Goal: Transaction & Acquisition: Purchase product/service

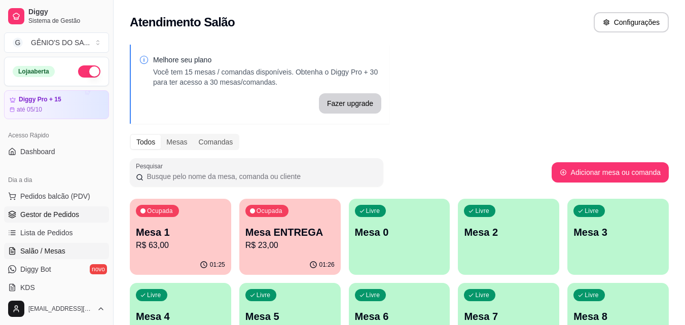
click at [52, 216] on span "Gestor de Pedidos" at bounding box center [49, 215] width 59 height 10
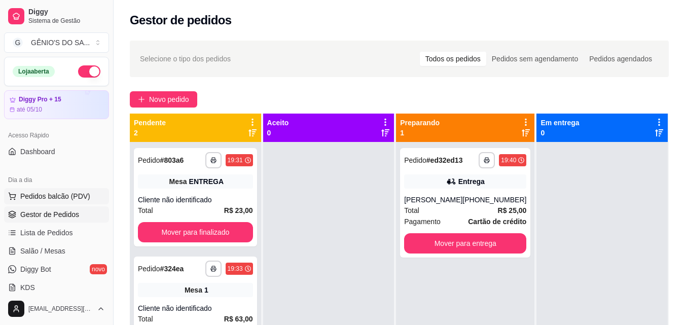
click at [61, 196] on span "Pedidos balcão (PDV)" at bounding box center [55, 196] width 70 height 10
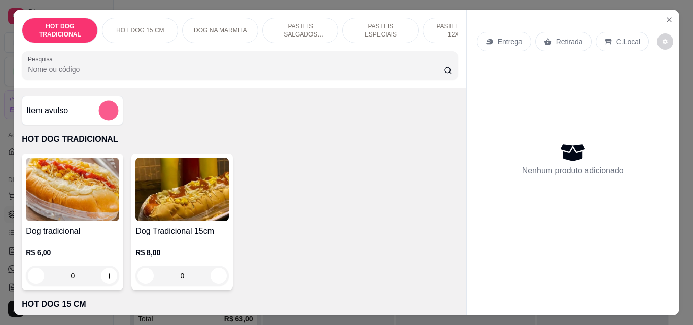
click at [99, 114] on button "add-separate-item" at bounding box center [109, 111] width 20 height 20
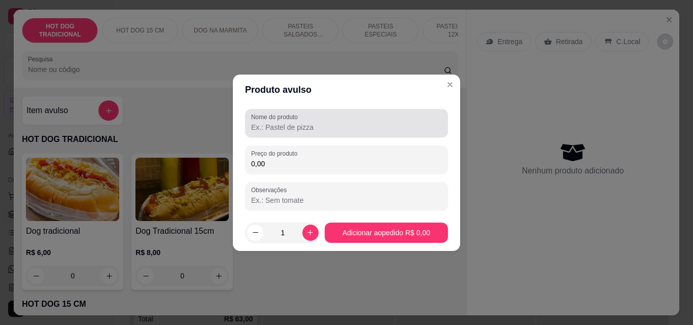
click at [279, 114] on label "Nome do produto" at bounding box center [276, 117] width 50 height 9
click at [279, 122] on input "Nome do produto" at bounding box center [346, 127] width 191 height 10
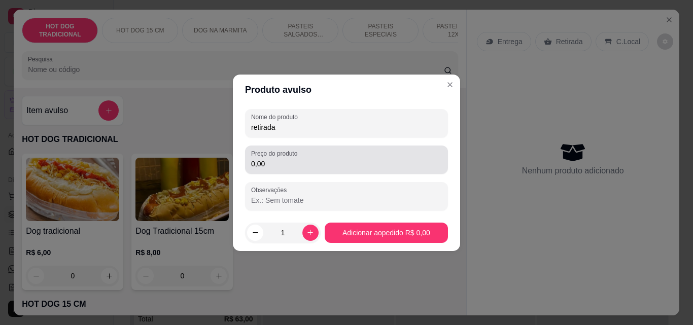
type input "retirada"
click at [286, 161] on input "0,00" at bounding box center [346, 164] width 191 height 10
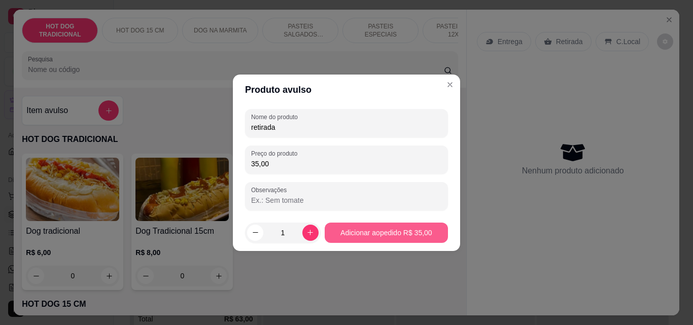
type input "35,00"
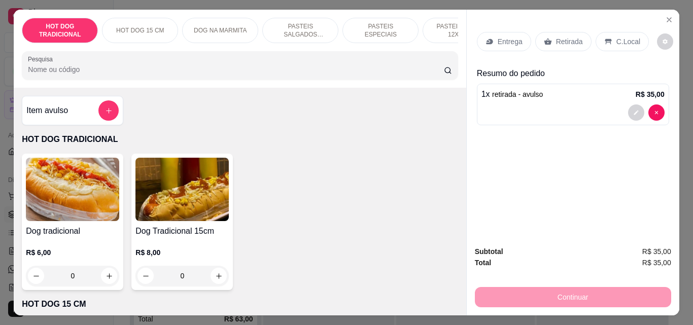
click at [573, 293] on div "Continuar" at bounding box center [573, 296] width 196 height 23
click at [557, 37] on p "Retirada" at bounding box center [569, 42] width 27 height 10
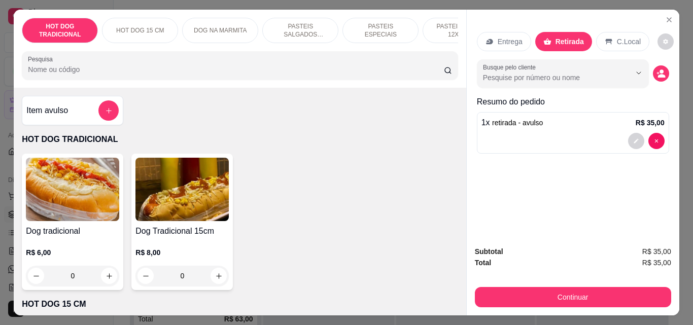
click at [627, 40] on p "C.Local" at bounding box center [629, 42] width 24 height 10
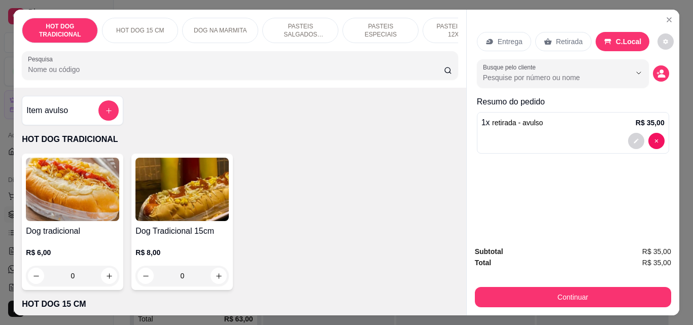
click at [544, 38] on icon at bounding box center [548, 42] width 8 height 8
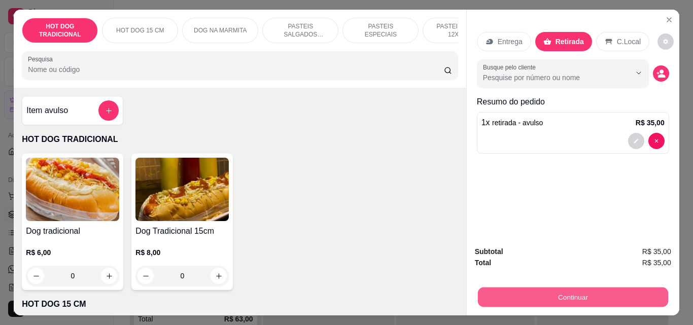
click at [556, 298] on button "Continuar" at bounding box center [572, 297] width 190 height 20
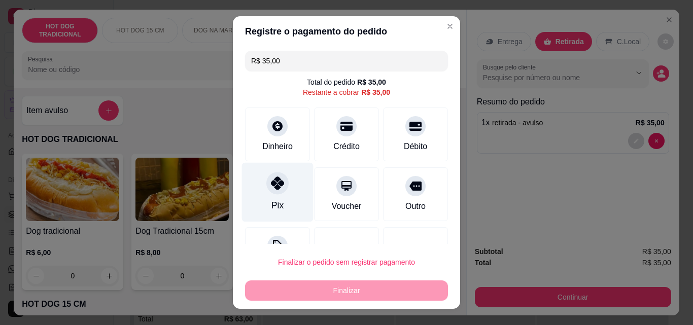
click at [272, 190] on icon at bounding box center [277, 183] width 13 height 13
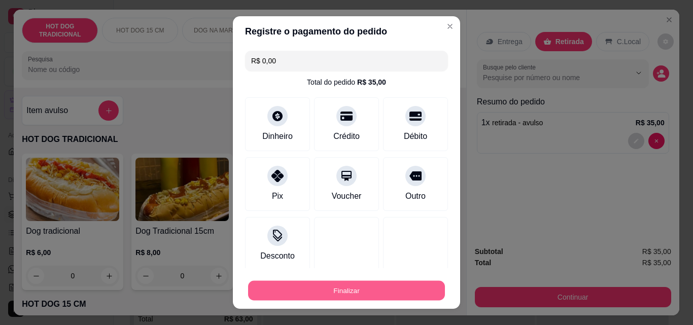
click at [345, 290] on button "Finalizar" at bounding box center [346, 291] width 197 height 20
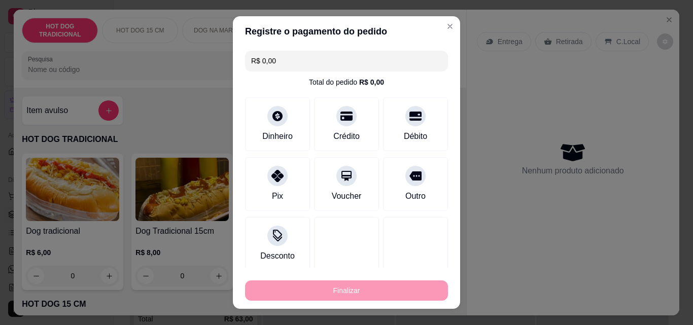
type input "-R$ 35,00"
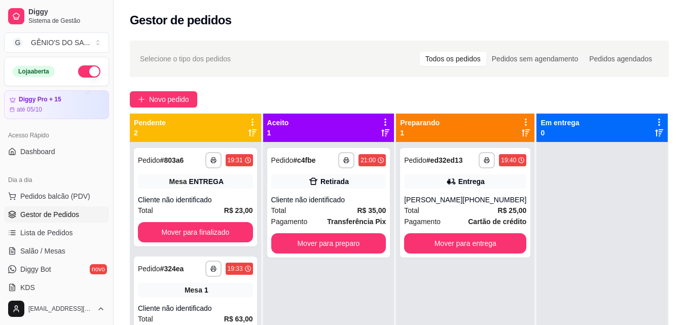
scroll to position [28, 0]
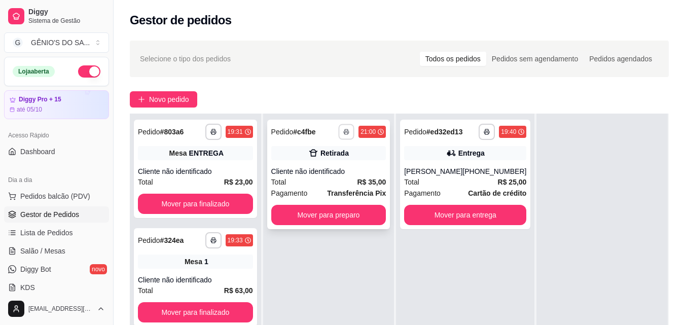
click at [346, 132] on rect "button" at bounding box center [346, 133] width 3 height 2
click at [313, 172] on button "Impressora" at bounding box center [320, 167] width 74 height 16
click at [313, 172] on div "Escolha a impressora Impressora" at bounding box center [320, 160] width 84 height 34
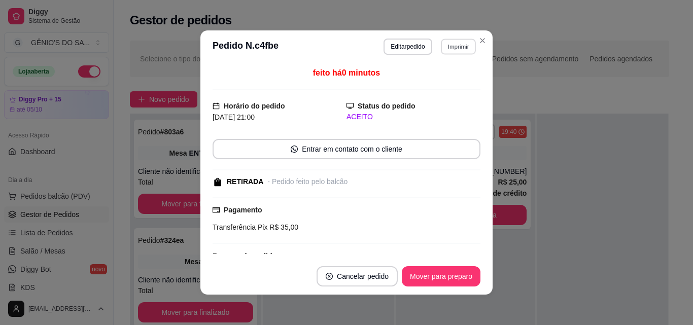
click at [445, 44] on button "Imprimir" at bounding box center [458, 47] width 35 height 16
click at [429, 81] on button "Impressora" at bounding box center [436, 82] width 71 height 16
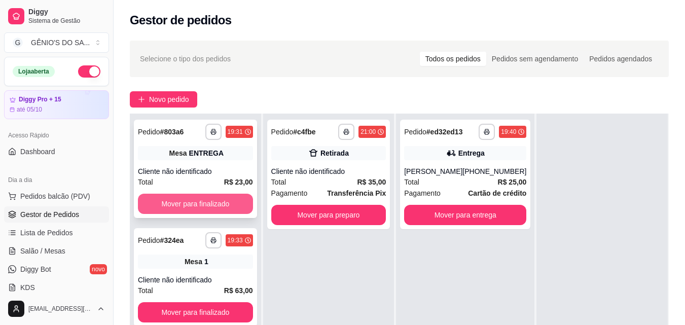
click at [219, 213] on button "Mover para finalizado" at bounding box center [195, 204] width 115 height 20
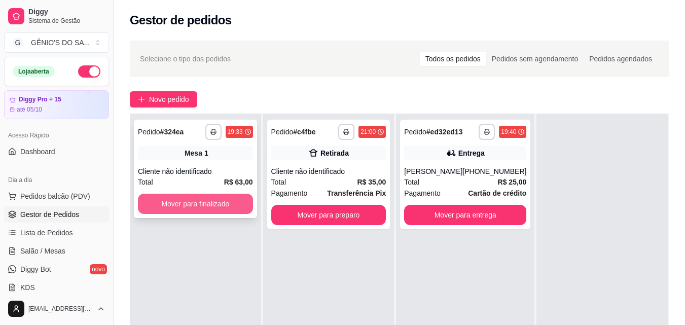
click at [218, 207] on button "Mover para finalizado" at bounding box center [195, 204] width 115 height 20
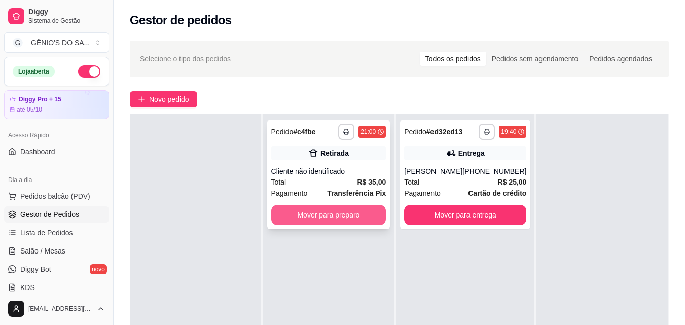
click at [287, 214] on button "Mover para preparo" at bounding box center [328, 215] width 115 height 20
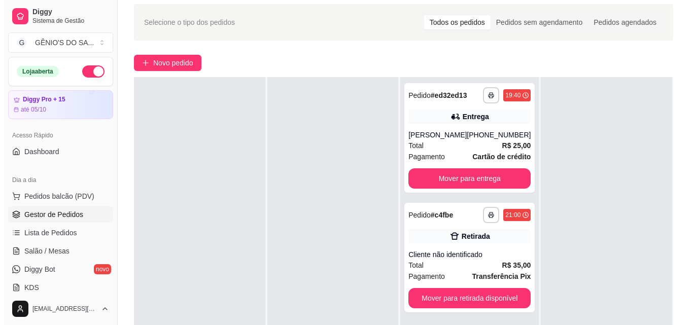
scroll to position [51, 0]
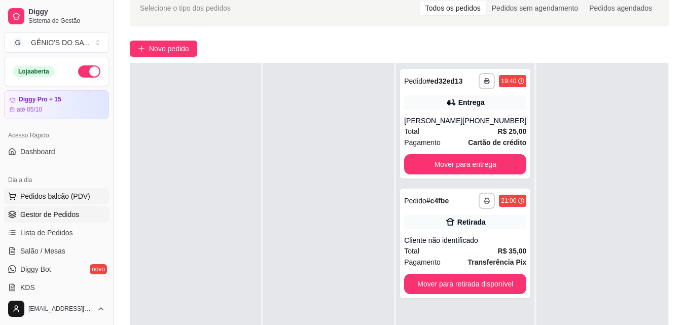
drag, startPoint x: 60, startPoint y: 193, endPoint x: 65, endPoint y: 194, distance: 5.1
click at [61, 194] on span "Pedidos balcão (PDV)" at bounding box center [55, 196] width 70 height 10
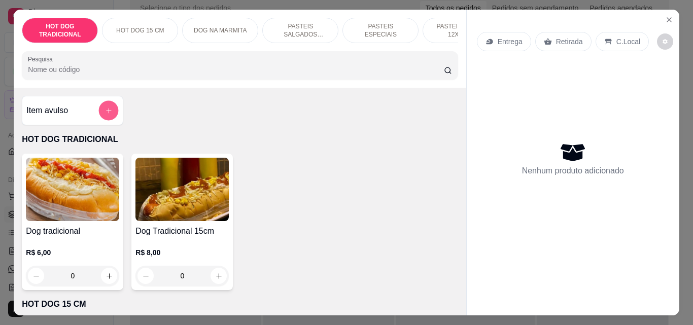
click at [108, 115] on icon "add-separate-item" at bounding box center [109, 111] width 8 height 8
click at [665, 16] on icon "Close" at bounding box center [669, 20] width 8 height 8
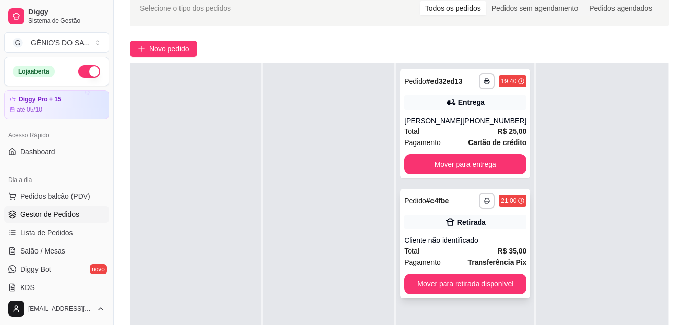
click at [463, 239] on div "Cliente não identificado" at bounding box center [465, 240] width 122 height 10
click at [456, 142] on div "Pagamento Cartão de crédito" at bounding box center [465, 142] width 122 height 11
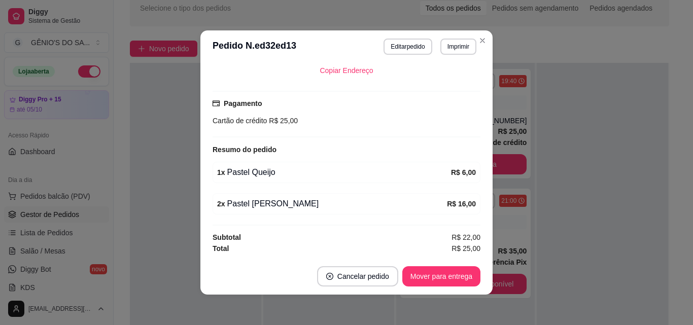
scroll to position [2, 0]
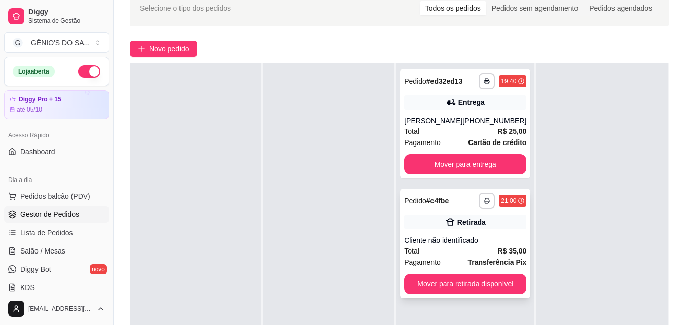
click at [473, 248] on div "Total R$ 35,00" at bounding box center [465, 251] width 122 height 11
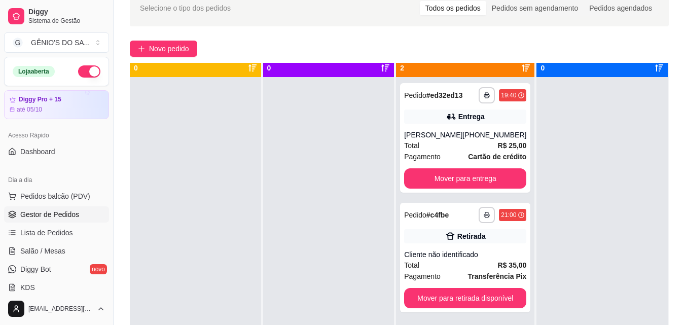
scroll to position [0, 0]
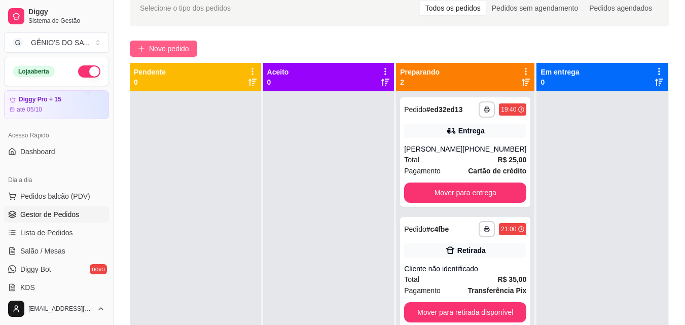
click at [184, 51] on span "Novo pedido" at bounding box center [169, 48] width 40 height 11
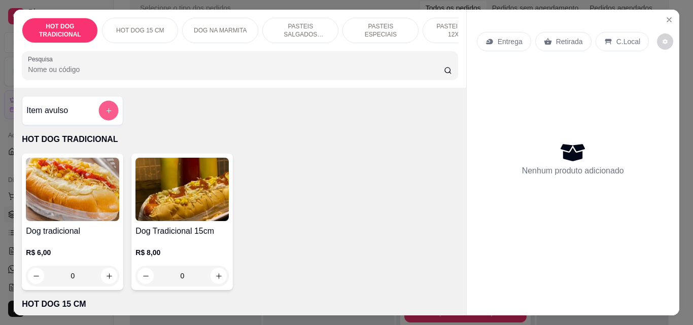
click at [105, 115] on icon "add-separate-item" at bounding box center [109, 111] width 8 height 8
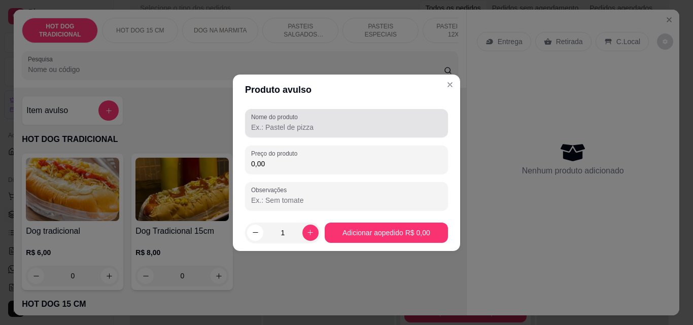
click at [264, 133] on div at bounding box center [346, 123] width 191 height 20
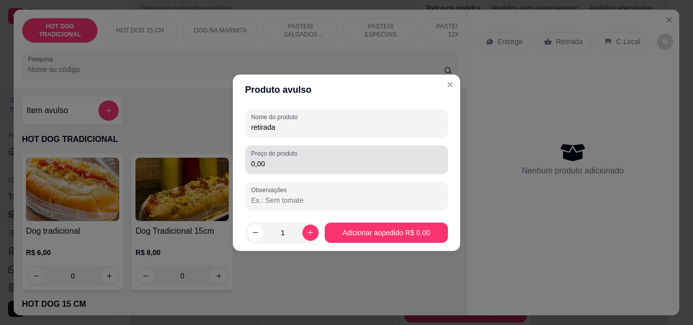
type input "retirada"
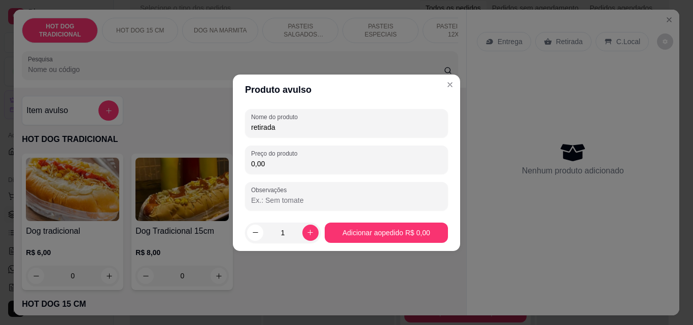
drag, startPoint x: 271, startPoint y: 161, endPoint x: 180, endPoint y: 139, distance: 93.9
click at [180, 139] on div "Produto avulso Nome do produto retirada Preço do produto 0,00 Observações 1 Adi…" at bounding box center [346, 162] width 693 height 325
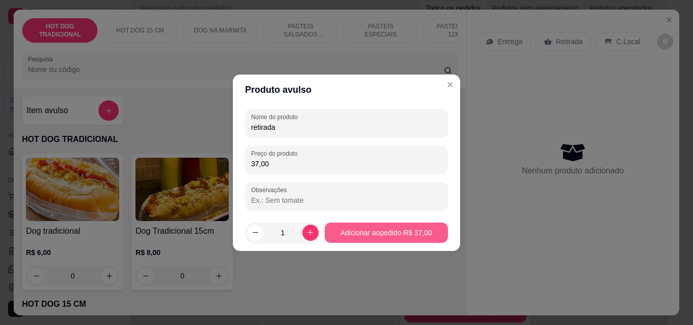
type input "37,00"
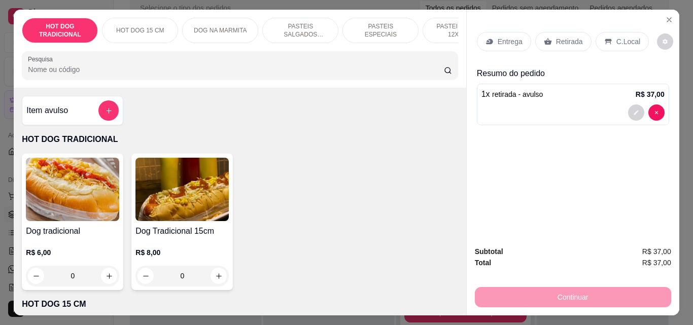
click at [604, 39] on icon at bounding box center [608, 42] width 8 height 8
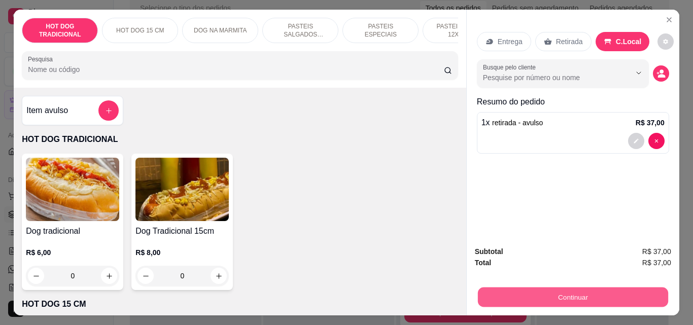
click at [562, 296] on button "Continuar" at bounding box center [572, 297] width 190 height 20
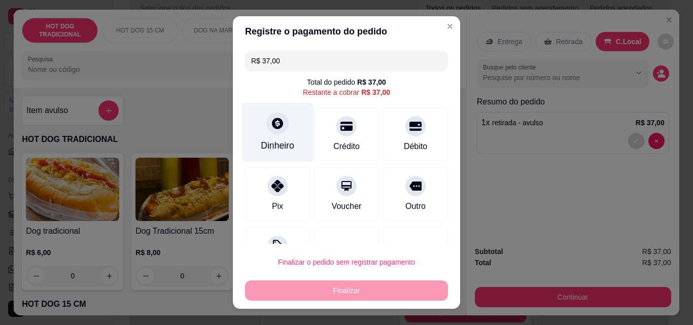
click at [282, 140] on div "Dinheiro" at bounding box center [277, 145] width 33 height 13
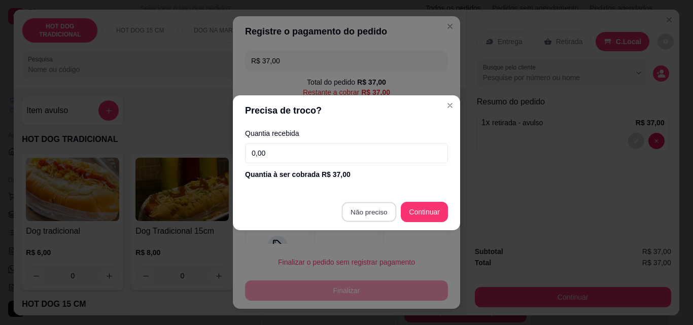
type input "R$ 0,00"
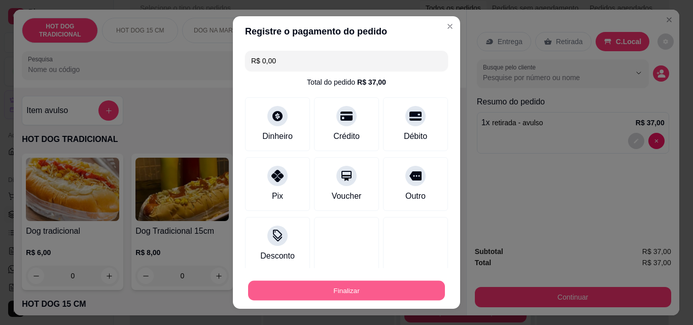
click at [313, 285] on button "Finalizar" at bounding box center [346, 291] width 197 height 20
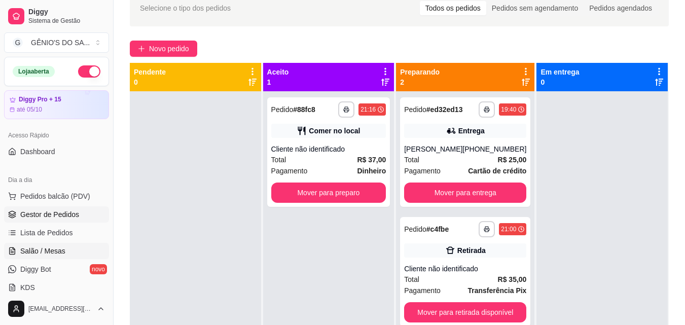
click at [55, 251] on span "Salão / Mesas" at bounding box center [42, 251] width 45 height 10
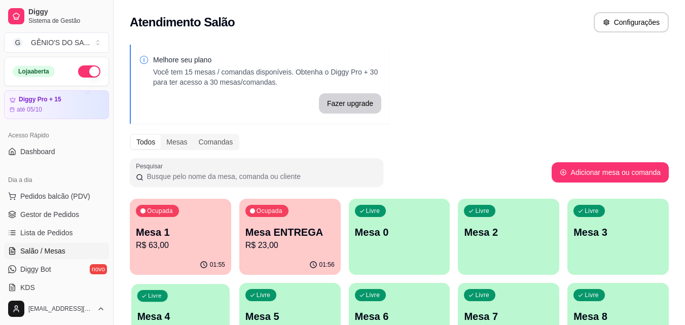
click at [194, 314] on p "Mesa 4" at bounding box center [180, 317] width 87 height 14
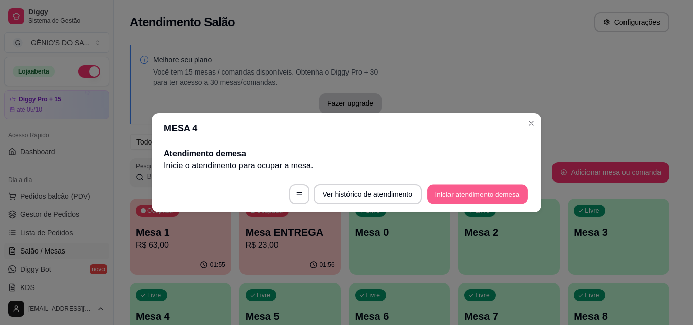
click at [448, 188] on button "Iniciar atendimento de mesa" at bounding box center [477, 194] width 100 height 20
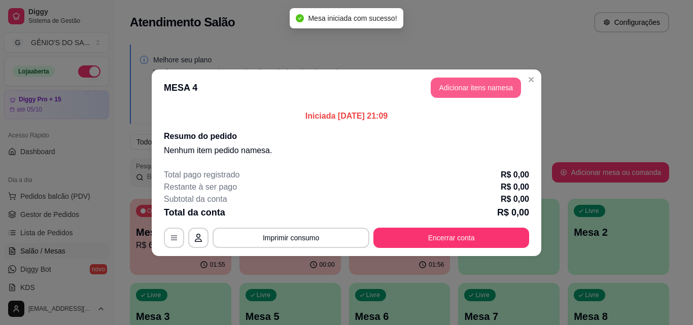
click at [493, 90] on button "Adicionar itens na mesa" at bounding box center [476, 88] width 90 height 20
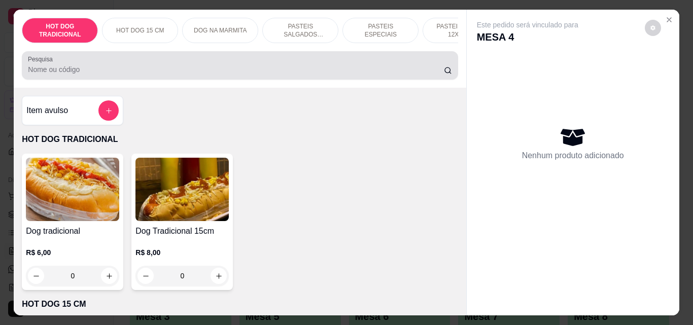
click at [199, 69] on input "Pesquisa" at bounding box center [236, 69] width 416 height 10
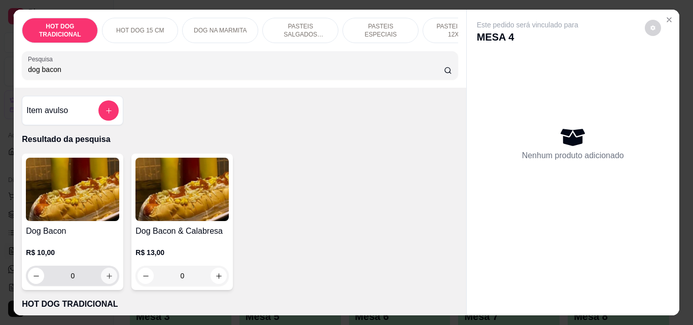
type input "dog bacon"
click at [109, 280] on icon "increase-product-quantity" at bounding box center [110, 276] width 8 height 8
type input "1"
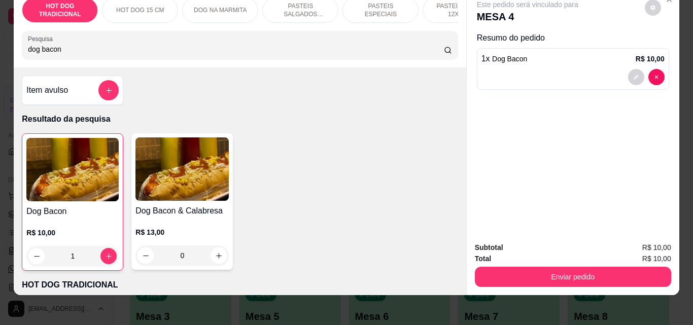
scroll to position [26, 0]
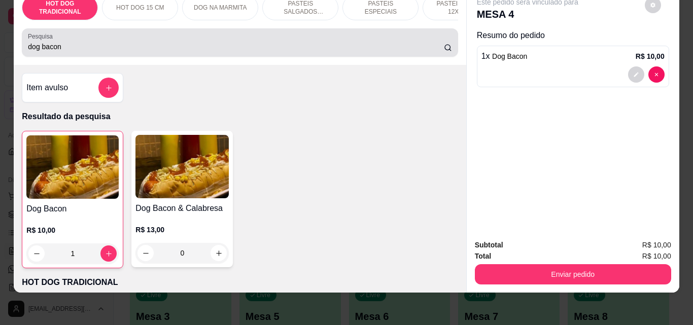
click at [165, 50] on input "dog bacon" at bounding box center [236, 47] width 416 height 10
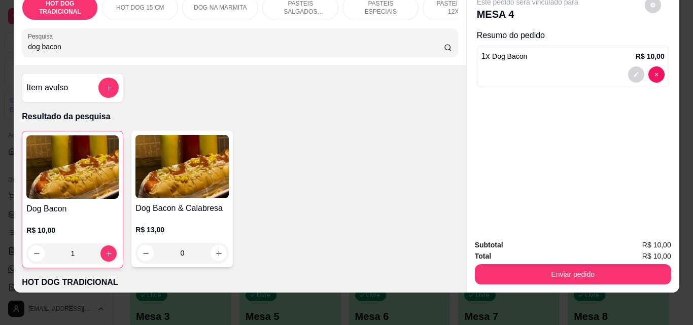
click at [165, 50] on input "dog bacon" at bounding box center [236, 47] width 416 height 10
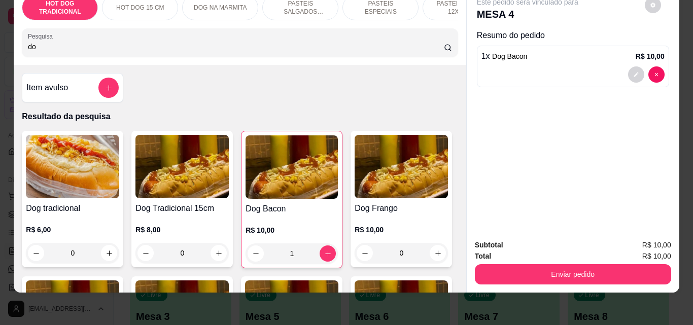
type input "d"
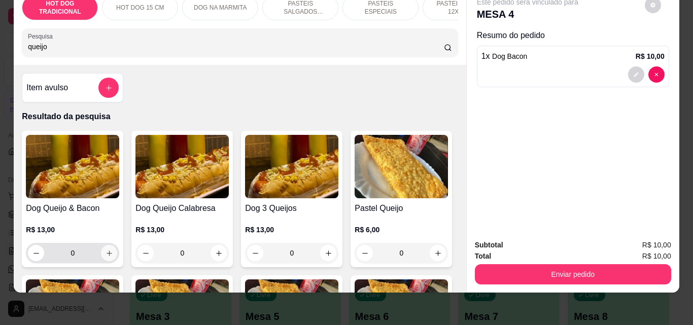
type input "queijo"
click at [106, 256] on icon "increase-product-quantity" at bounding box center [110, 254] width 8 height 8
type input "1"
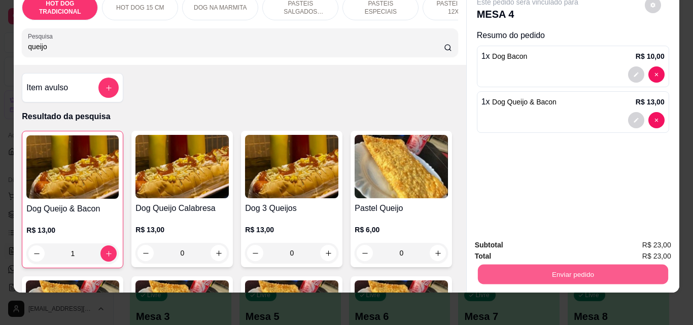
click at [589, 266] on button "Enviar pedido" at bounding box center [572, 274] width 190 height 20
click at [569, 244] on button "Não registrar e enviar pedido" at bounding box center [539, 241] width 102 height 19
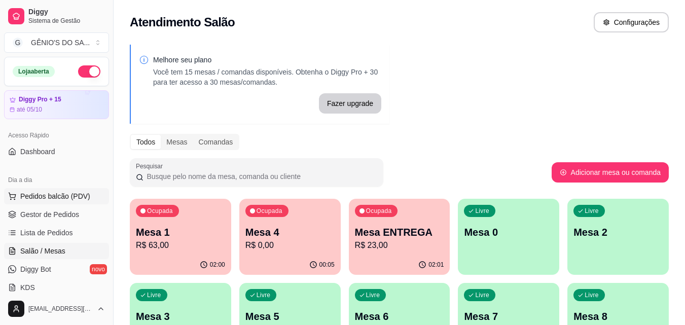
click at [52, 202] on button "Pedidos balcão (PDV)" at bounding box center [56, 196] width 105 height 16
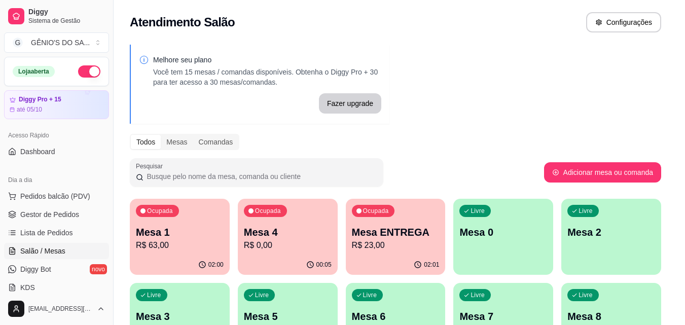
click at [51, 196] on img at bounding box center [71, 190] width 94 height 64
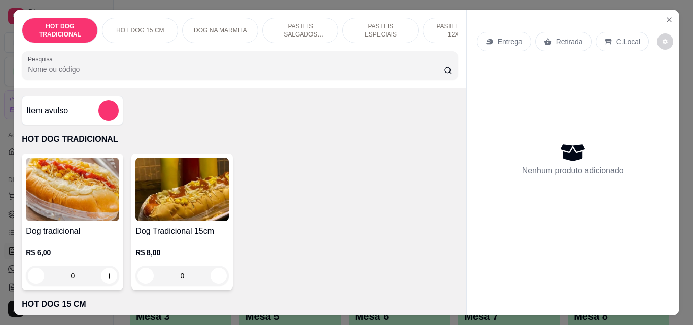
click at [626, 37] on p "C.Local" at bounding box center [628, 42] width 24 height 10
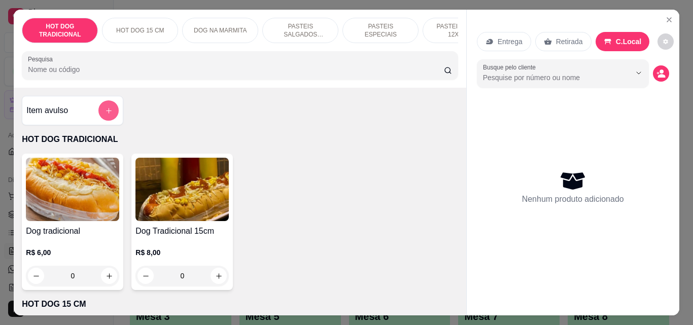
click at [107, 114] on icon "add-separate-item" at bounding box center [109, 111] width 8 height 8
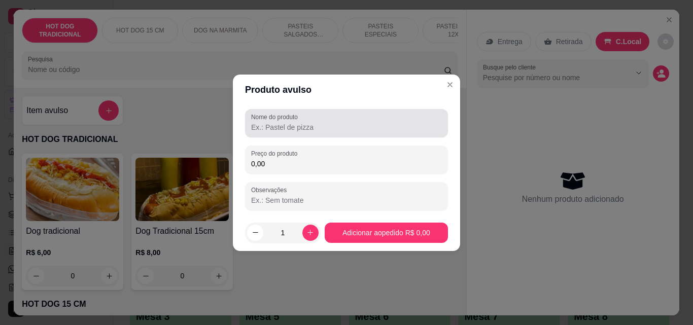
click at [282, 124] on input "Nome do produto" at bounding box center [346, 127] width 191 height 10
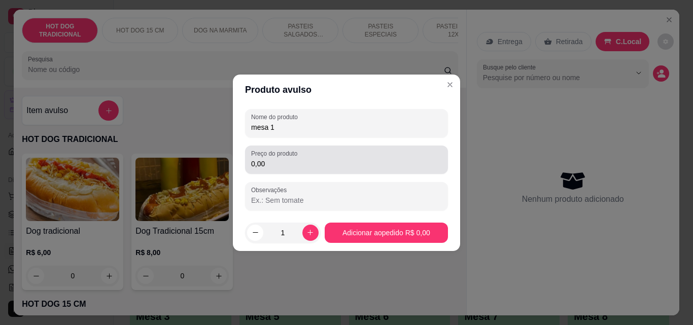
type input "mesa 1"
click at [275, 164] on input "0,00" at bounding box center [346, 164] width 191 height 10
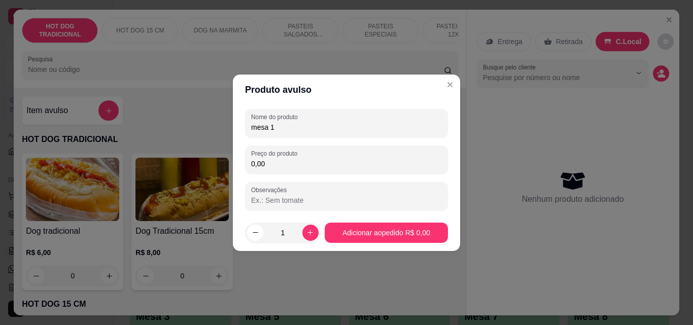
drag, startPoint x: 275, startPoint y: 164, endPoint x: 0, endPoint y: 110, distance: 280.8
click at [0, 109] on div "Produto avulso Nome do produto mesa 1 Preço do produto 0,00 Observações 1 Adici…" at bounding box center [346, 162] width 693 height 325
type input "46,00"
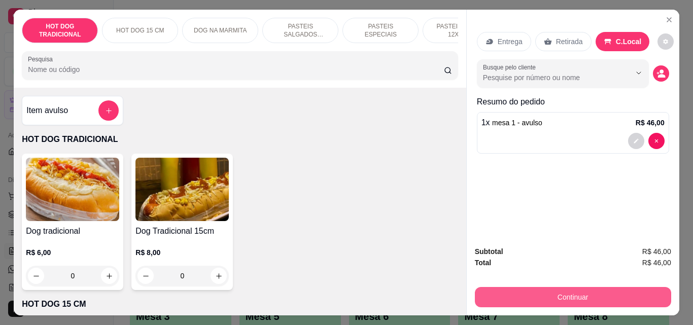
click at [575, 297] on button "Continuar" at bounding box center [573, 297] width 196 height 20
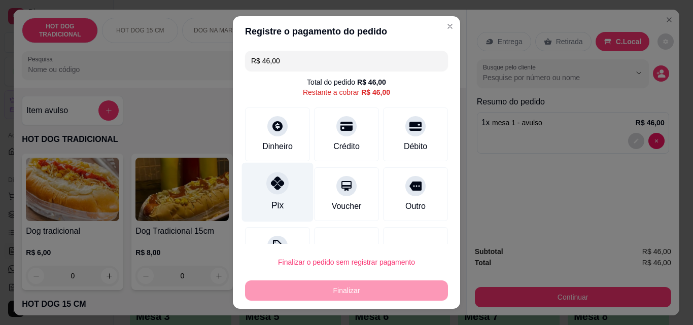
click at [279, 193] on div "Pix" at bounding box center [278, 192] width 72 height 59
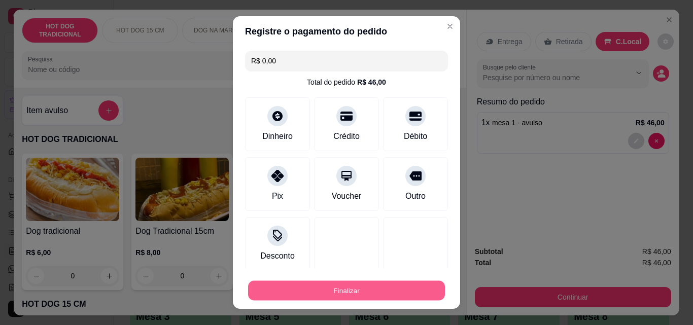
click at [316, 288] on button "Finalizar" at bounding box center [346, 291] width 197 height 20
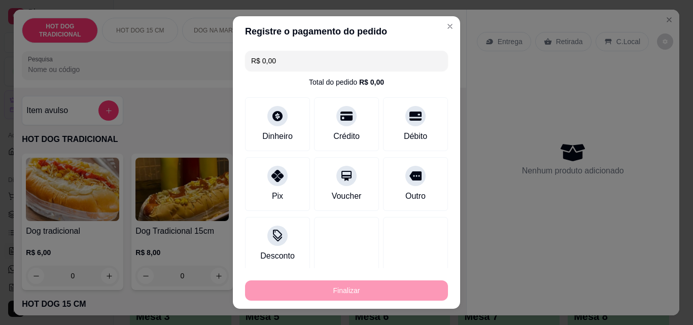
type input "-R$ 46,00"
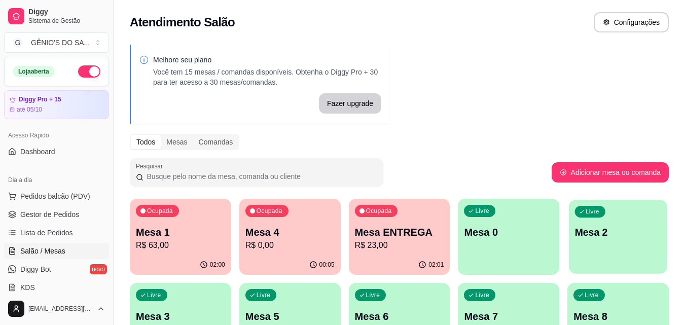
click at [597, 248] on div "Livre Mesa 2" at bounding box center [618, 231] width 98 height 62
click at [590, 245] on div "Livre Mesa 2" at bounding box center [618, 231] width 101 height 64
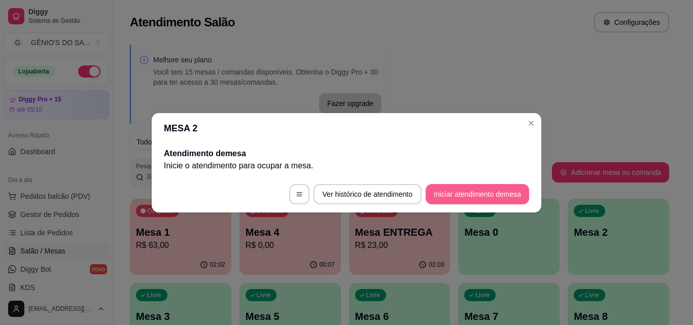
click at [489, 192] on button "Iniciar atendimento de mesa" at bounding box center [477, 194] width 103 height 20
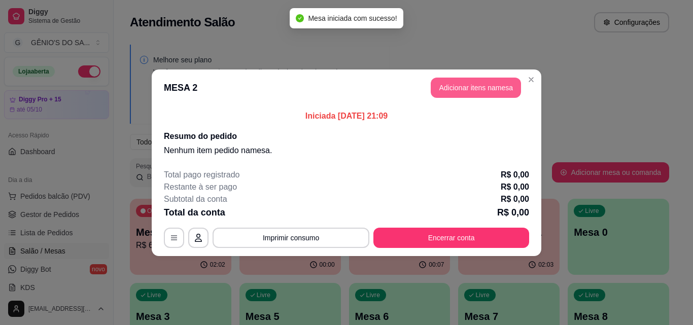
click at [453, 73] on header "MESA 2 Adicionar itens na mesa" at bounding box center [347, 88] width 390 height 37
click at [449, 91] on button "Adicionar itens na mesa" at bounding box center [475, 88] width 87 height 20
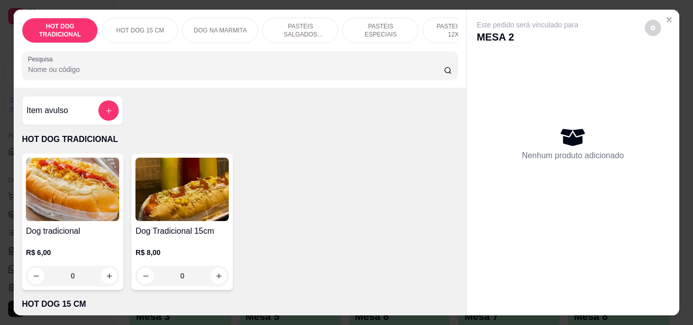
click at [290, 34] on p "PASTEIS SALGADOS 12X20cm" at bounding box center [300, 30] width 59 height 16
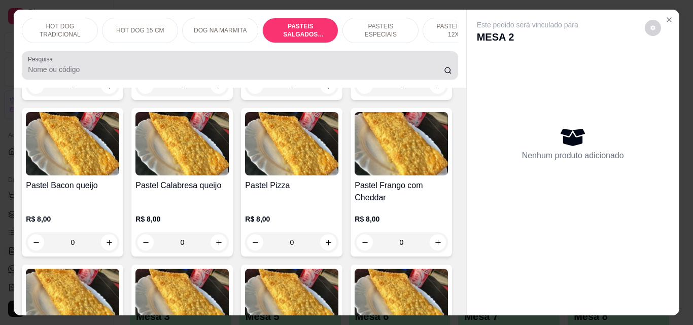
scroll to position [26, 0]
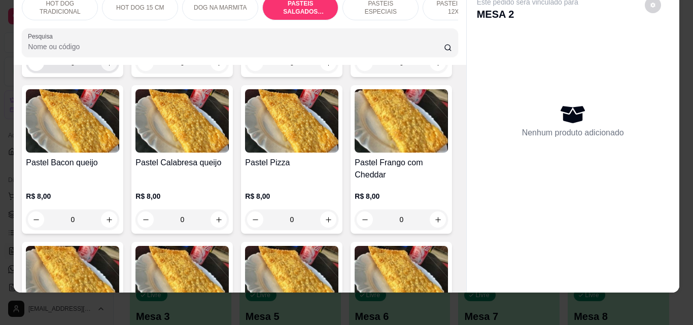
click at [101, 71] on button "increase-product-quantity" at bounding box center [109, 63] width 16 height 16
click at [106, 67] on icon "increase-product-quantity" at bounding box center [110, 63] width 8 height 8
type input "2"
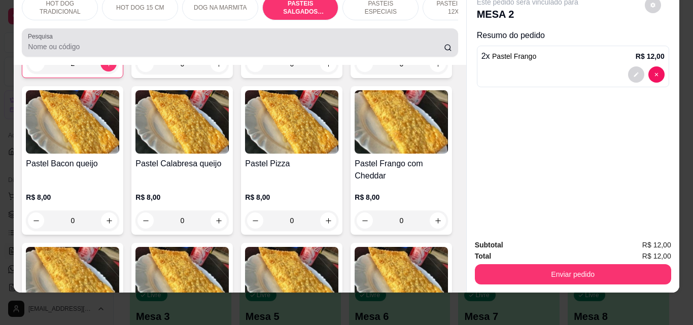
click at [119, 50] on input "Pesquisa" at bounding box center [236, 47] width 416 height 10
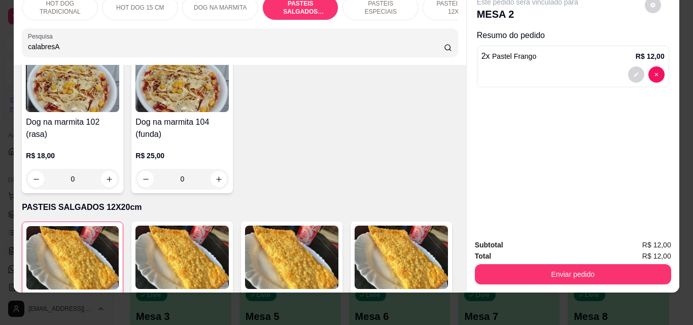
scroll to position [1296, 0]
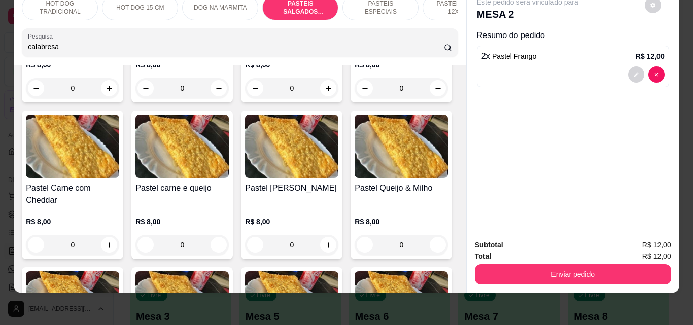
type input "calabresa"
drag, startPoint x: 454, startPoint y: 137, endPoint x: 454, endPoint y: 144, distance: 6.6
click at [454, 144] on div "Item avulso Resultado da pesquisa Dog Calabresa R$ 10,00 0 Dog Bacon & Calabres…" at bounding box center [240, 179] width 452 height 228
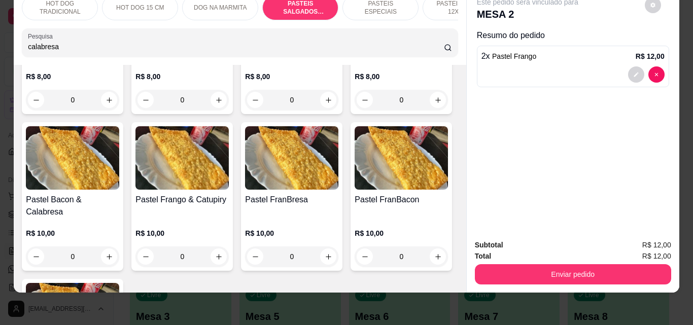
scroll to position [1496, 0]
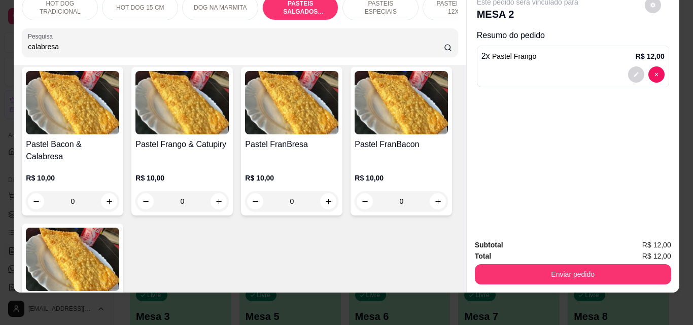
type input "1"
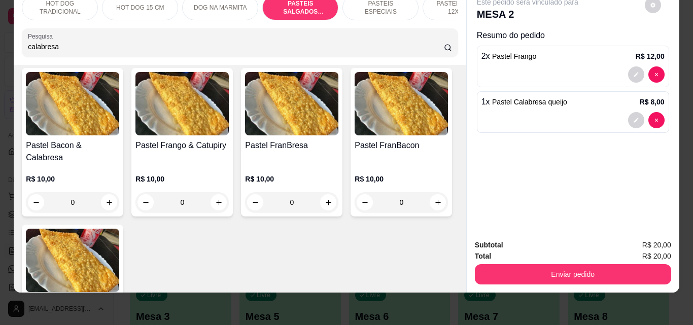
scroll to position [1497, 0]
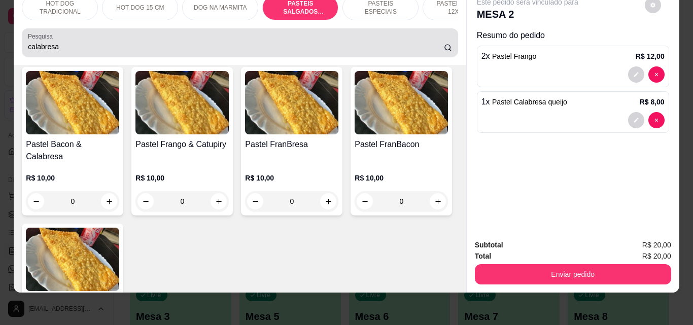
click at [197, 47] on input "calabresa" at bounding box center [236, 47] width 416 height 10
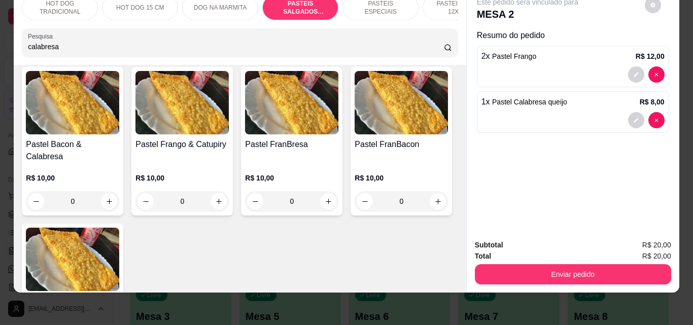
click at [197, 47] on input "calabresa" at bounding box center [236, 47] width 416 height 10
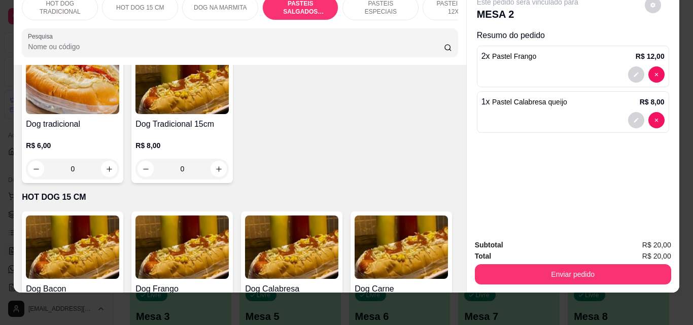
scroll to position [0, 0]
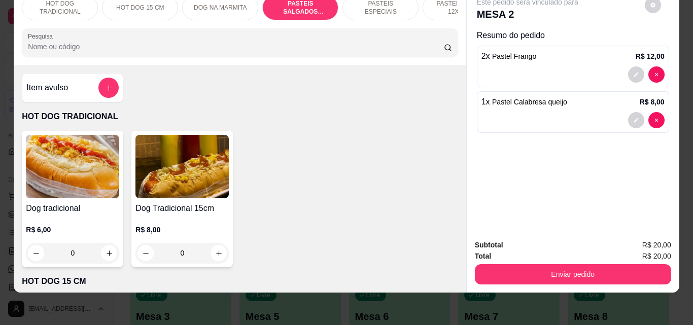
drag, startPoint x: 460, startPoint y: 37, endPoint x: 453, endPoint y: 18, distance: 19.9
click at [453, 18] on div "HOT DOG TRADICIONAL HOT DOG 15 CM DOG NA MARMITA PASTEIS SALGADOS 12X20cm PASTE…" at bounding box center [240, 26] width 452 height 78
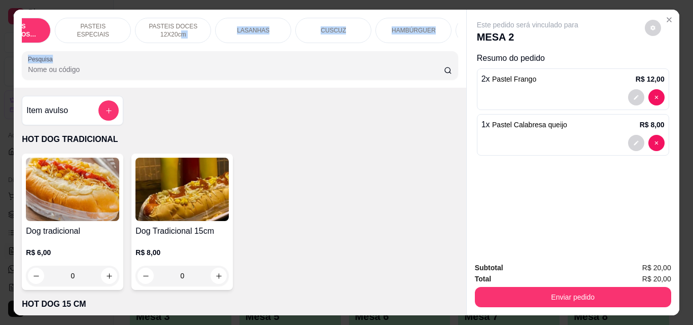
scroll to position [0, 362]
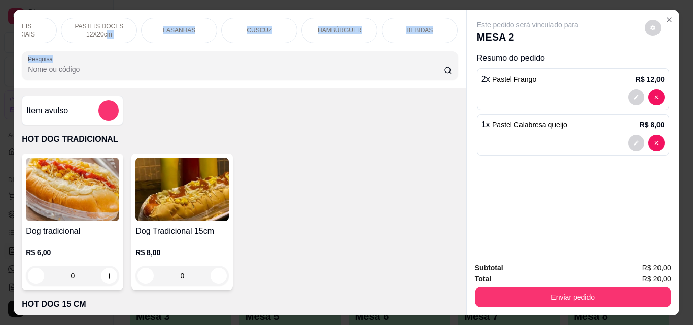
click at [391, 26] on div "BEBIDAS" at bounding box center [420, 30] width 76 height 25
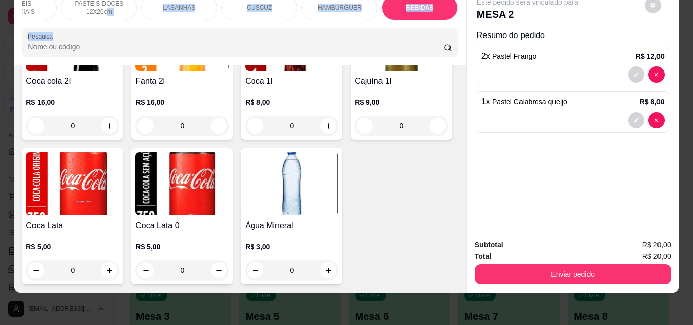
scroll to position [26, 0]
drag, startPoint x: 675, startPoint y: 155, endPoint x: 681, endPoint y: 171, distance: 17.5
click at [681, 171] on div "HOT DOG TRADICIONAL HOT DOG 15 CM DOG NA MARMITA PASTEIS SALGADOS 12X20cm PASTE…" at bounding box center [346, 162] width 693 height 325
drag, startPoint x: 681, startPoint y: 170, endPoint x: 662, endPoint y: 188, distance: 26.6
click at [678, 184] on div "HOT DOG TRADICIONAL HOT DOG 15 CM DOG NA MARMITA PASTEIS SALGADOS 12X20cm PASTE…" at bounding box center [346, 162] width 693 height 325
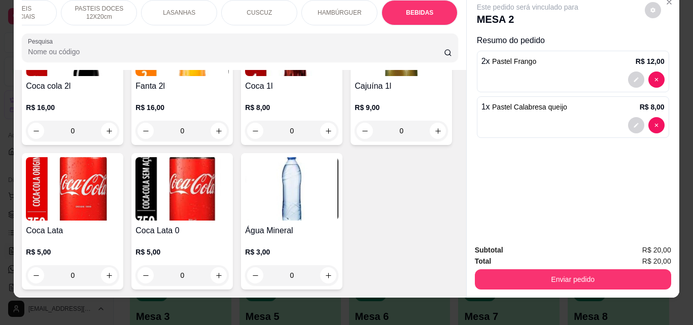
scroll to position [0, 0]
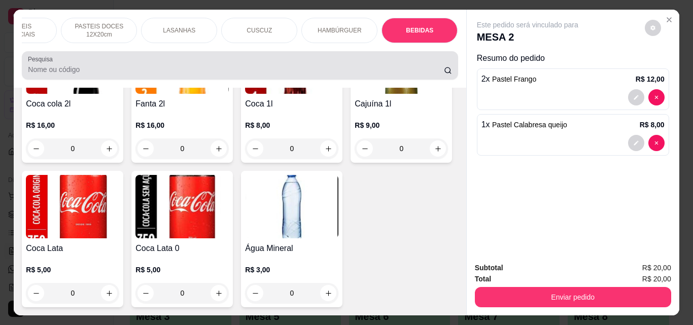
click at [151, 73] on input "Pesquisa" at bounding box center [236, 69] width 416 height 10
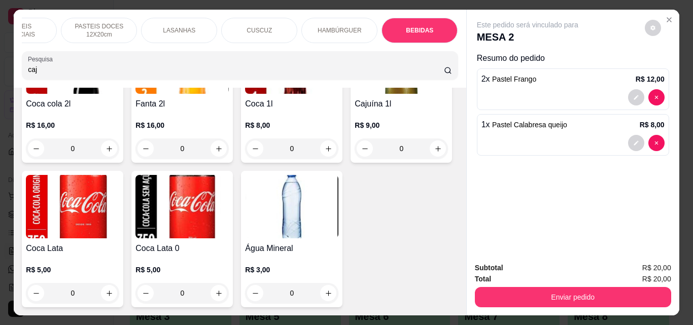
scroll to position [3625, 0]
click at [447, 75] on icon at bounding box center [448, 70] width 8 height 8
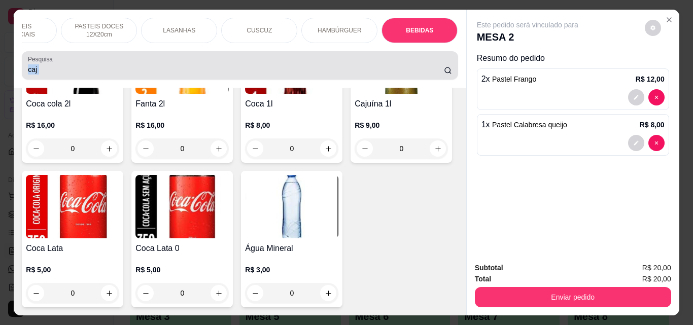
click at [445, 76] on div "caj" at bounding box center [240, 65] width 424 height 20
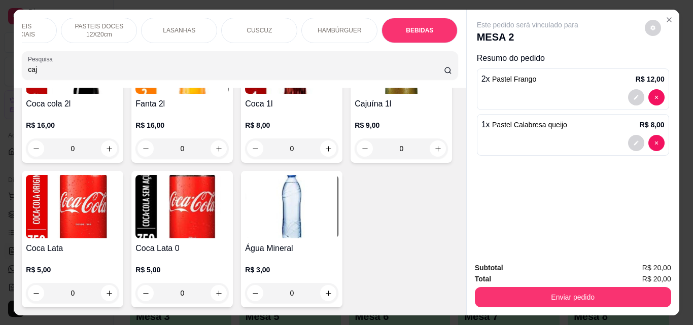
drag, startPoint x: 446, startPoint y: 79, endPoint x: 439, endPoint y: 81, distance: 7.3
click at [442, 80] on div "Pesquisa caj" at bounding box center [240, 65] width 436 height 28
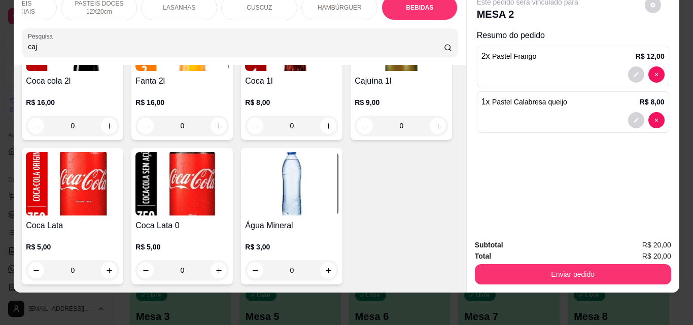
scroll to position [0, 0]
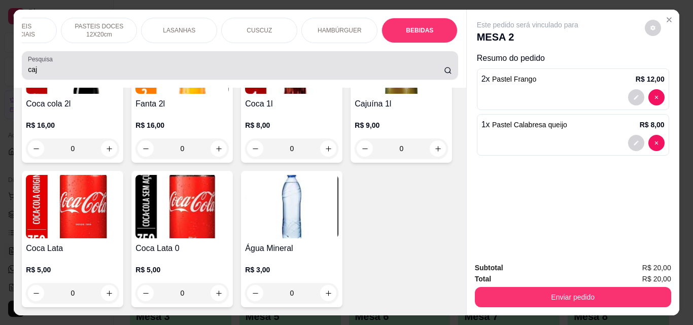
click at [165, 75] on input "caj" at bounding box center [236, 69] width 416 height 10
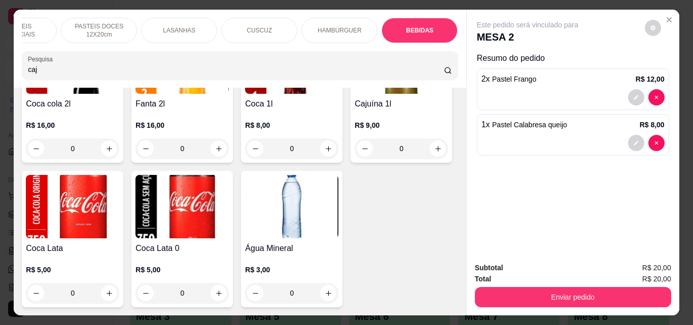
click at [165, 76] on div "caj" at bounding box center [240, 65] width 424 height 20
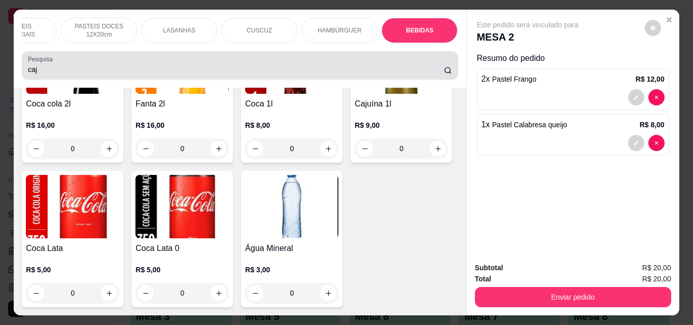
click at [166, 76] on div "caj" at bounding box center [240, 65] width 424 height 20
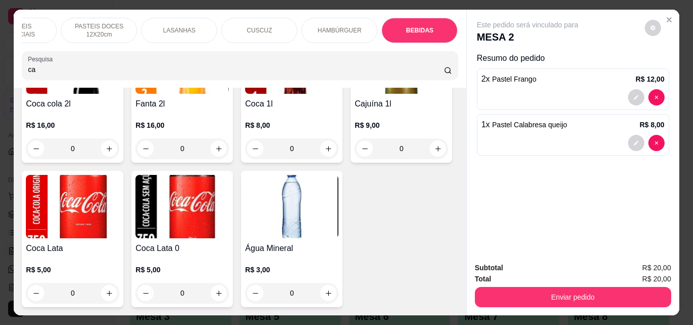
type input "c"
click at [166, 76] on div at bounding box center [240, 65] width 424 height 20
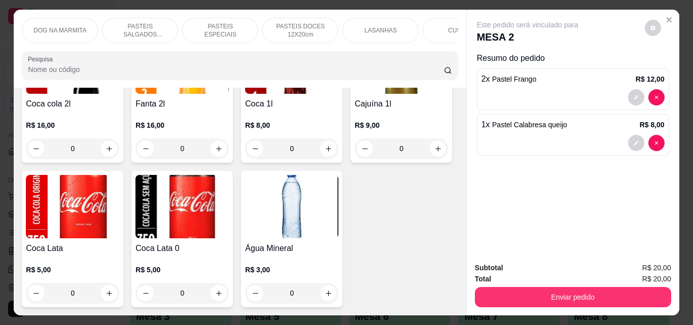
scroll to position [3541, 0]
click at [434, 153] on icon "increase-product-quantity" at bounding box center [438, 149] width 8 height 8
type input "1"
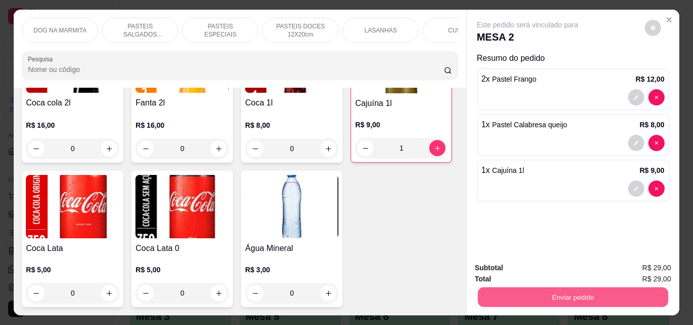
click at [572, 293] on button "Enviar pedido" at bounding box center [572, 297] width 190 height 20
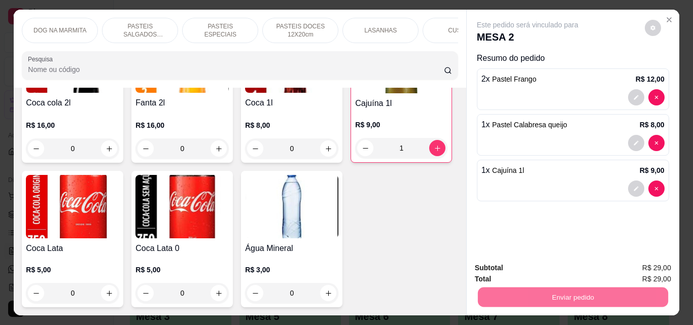
click at [544, 266] on button "Não registrar e enviar pedido" at bounding box center [539, 268] width 102 height 19
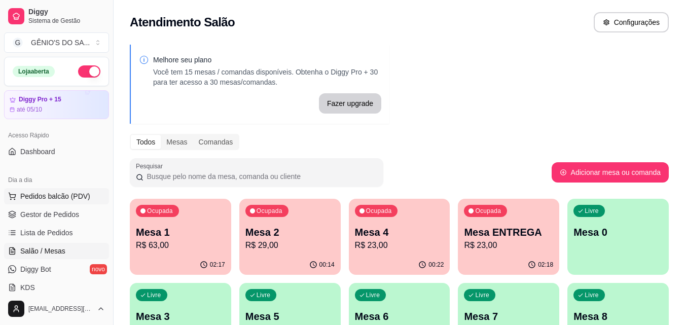
click at [46, 194] on span "Pedidos balcão (PDV)" at bounding box center [55, 196] width 70 height 10
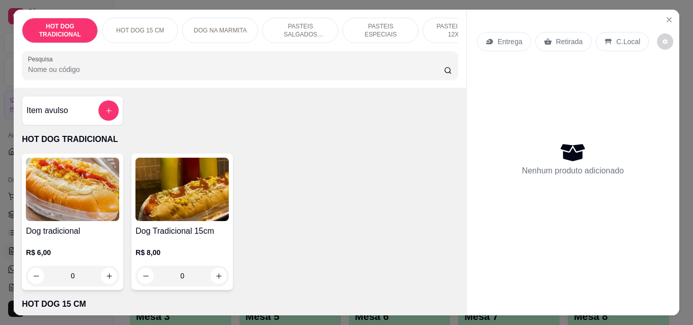
click at [616, 37] on p "C.Local" at bounding box center [628, 42] width 24 height 10
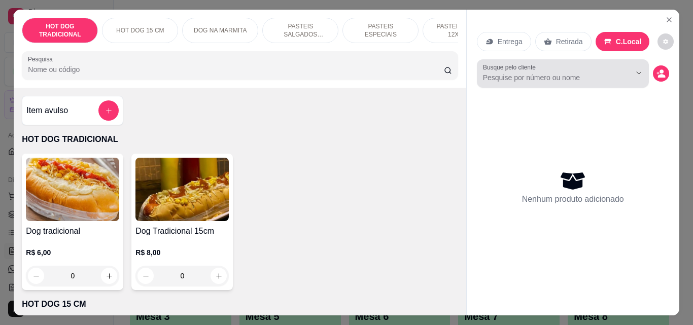
click at [536, 76] on input "Busque pelo cliente" at bounding box center [548, 78] width 131 height 10
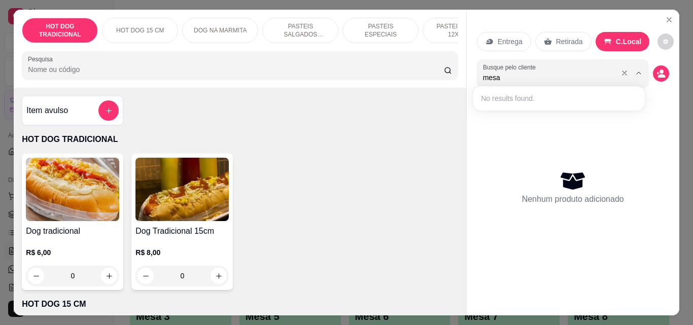
type input "mesa 5"
click at [551, 138] on div "Nenhum produto adicionado" at bounding box center [573, 187] width 192 height 199
click at [112, 115] on button "add-separate-item" at bounding box center [109, 111] width 20 height 20
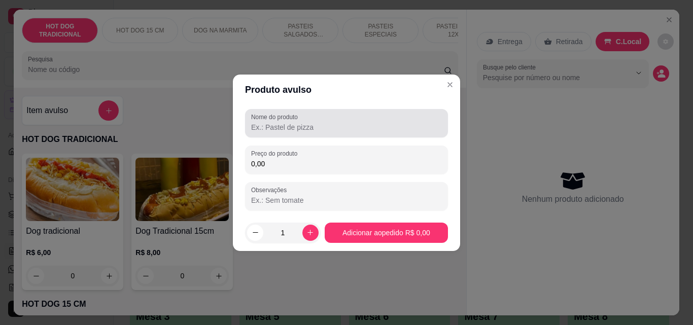
click at [261, 126] on input "Nome do produto" at bounding box center [346, 127] width 191 height 10
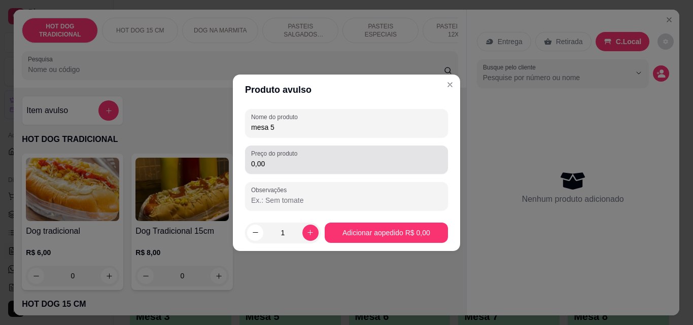
type input "mesa 5"
click at [319, 167] on input "0,00" at bounding box center [346, 164] width 191 height 10
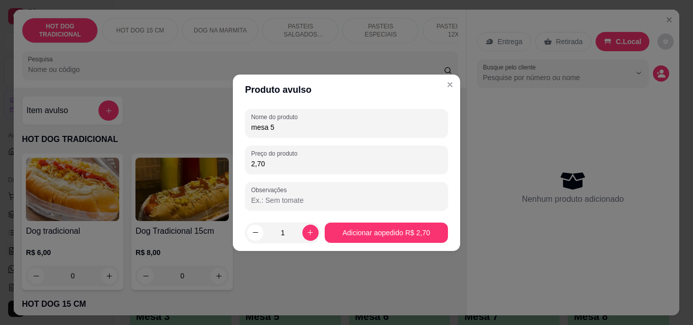
type input "27,00"
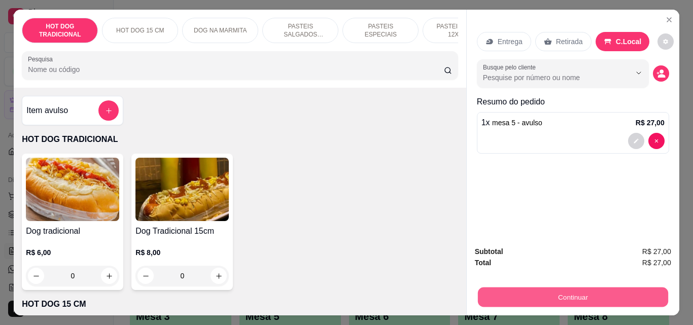
click at [588, 289] on button "Continuar" at bounding box center [572, 297] width 190 height 20
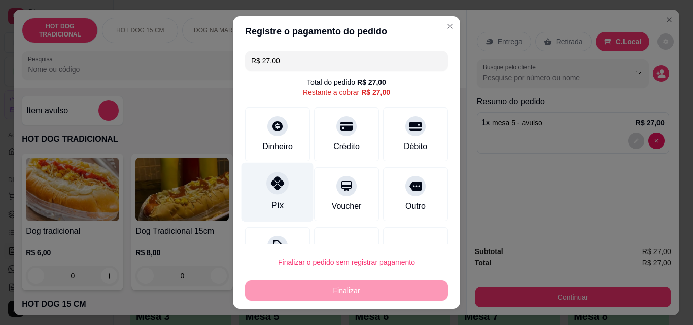
click at [273, 194] on div at bounding box center [277, 183] width 22 height 22
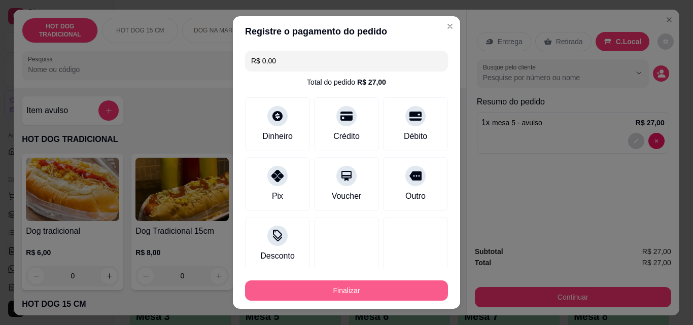
click at [300, 286] on button "Finalizar" at bounding box center [346, 291] width 203 height 20
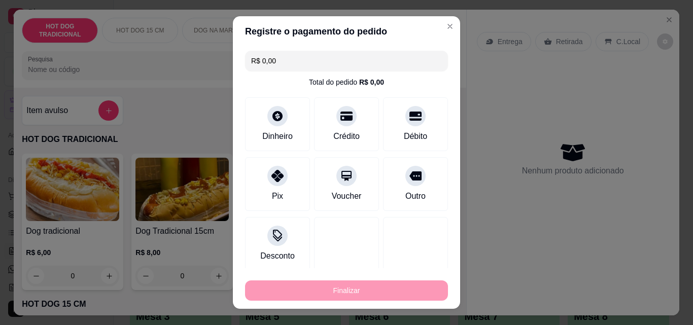
type input "-R$ 27,00"
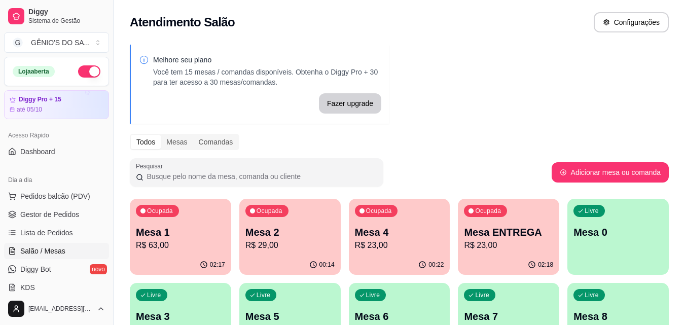
click at [579, 103] on div "Melhore seu plano Você tem 15 mesas / comandas disponíveis. Obtenha o Diggy Pro…" at bounding box center [400, 247] width 572 height 417
click at [410, 240] on p "R$ 23,00" at bounding box center [399, 245] width 89 height 12
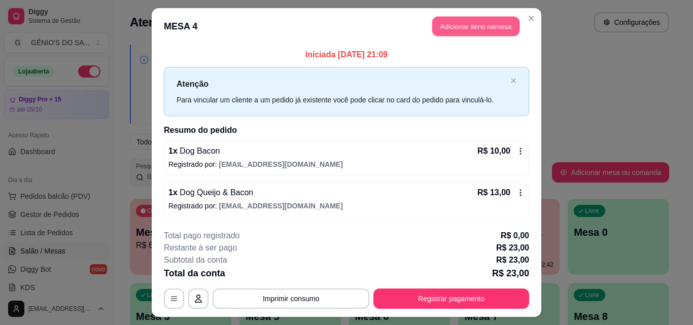
click at [468, 27] on button "Adicionar itens na mesa" at bounding box center [475, 27] width 87 height 20
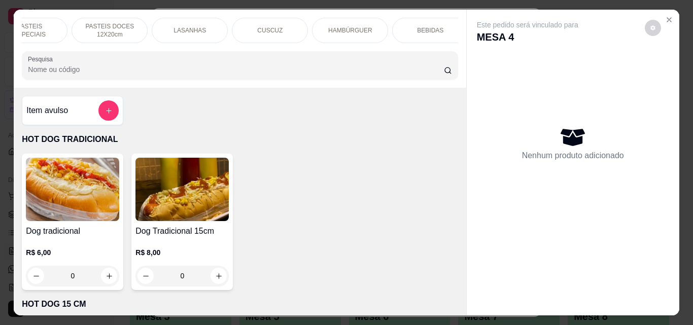
scroll to position [0, 362]
click at [422, 33] on div "BEBIDAS" at bounding box center [420, 30] width 76 height 25
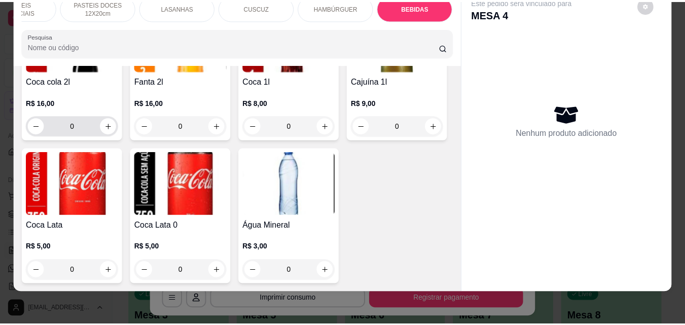
scroll to position [3610, 0]
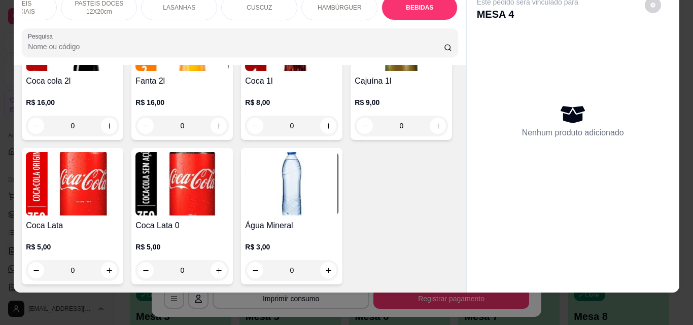
click at [119, 152] on img at bounding box center [72, 183] width 93 height 63
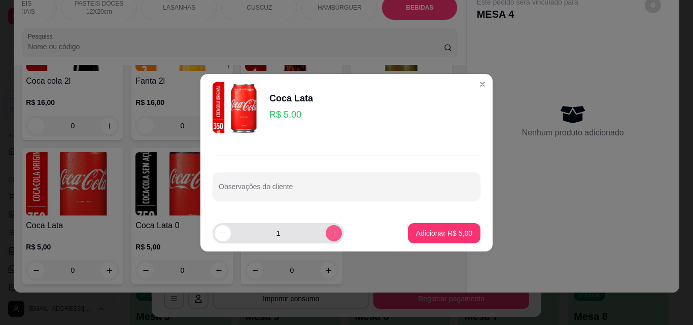
click at [330, 231] on icon "increase-product-quantity" at bounding box center [334, 233] width 8 height 8
type input "2"
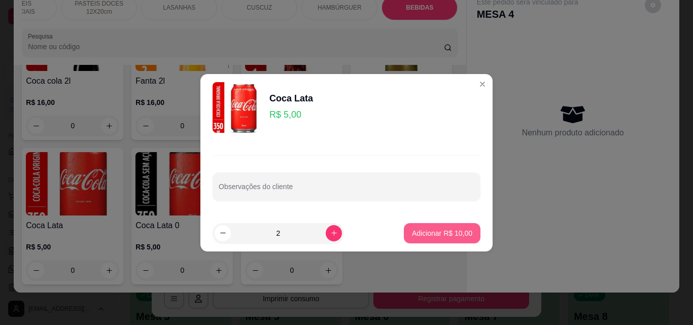
click at [433, 227] on button "Adicionar R$ 10,00" at bounding box center [442, 233] width 77 height 20
type input "2"
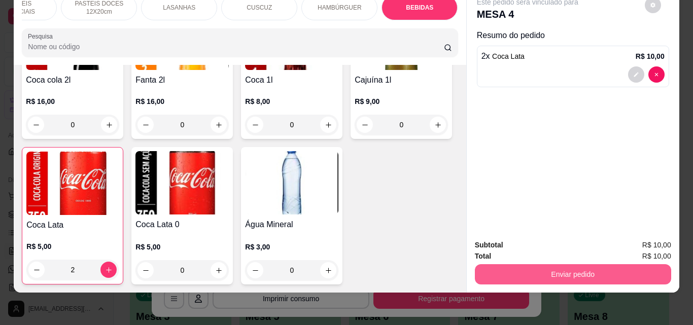
click at [568, 268] on button "Enviar pedido" at bounding box center [573, 274] width 196 height 20
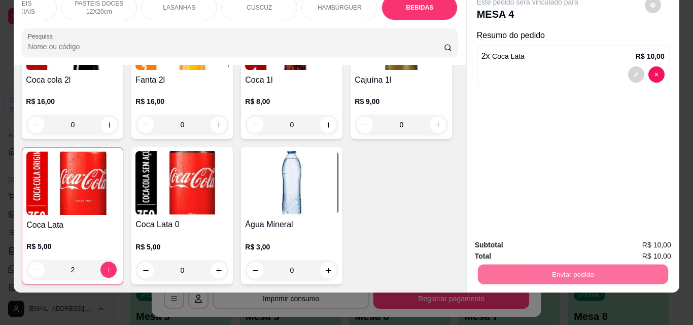
click at [537, 238] on button "Não registrar e enviar pedido" at bounding box center [540, 241] width 106 height 19
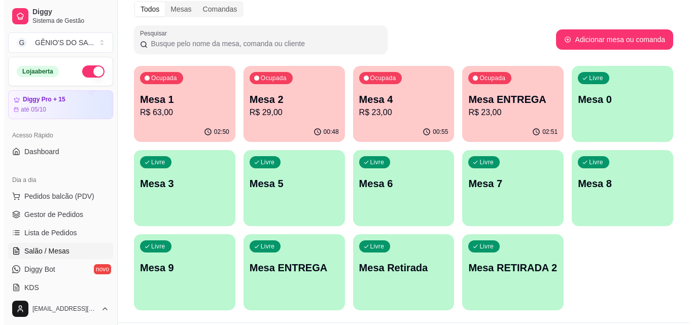
scroll to position [159, 0]
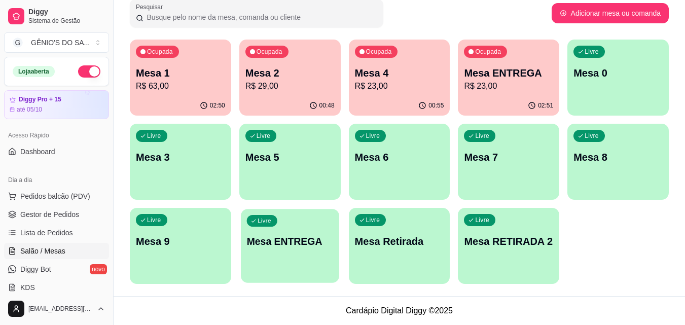
click at [263, 228] on div "Livre Mesa ENTREGA" at bounding box center [290, 240] width 98 height 62
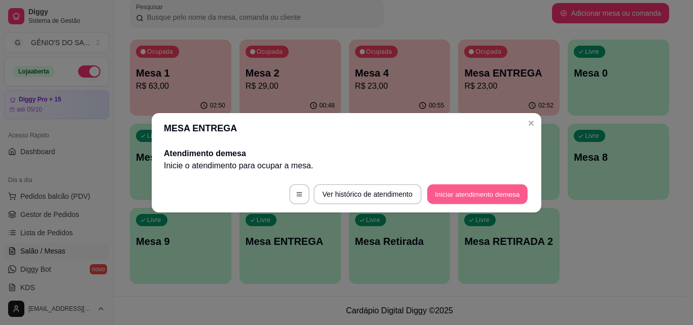
click at [445, 192] on button "Iniciar atendimento de mesa" at bounding box center [477, 194] width 100 height 20
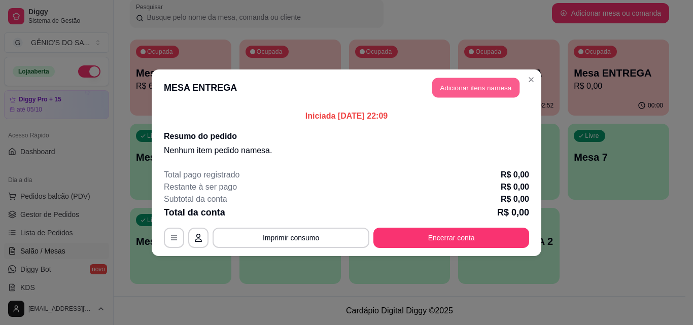
click at [482, 82] on button "Adicionar itens na mesa" at bounding box center [475, 88] width 87 height 20
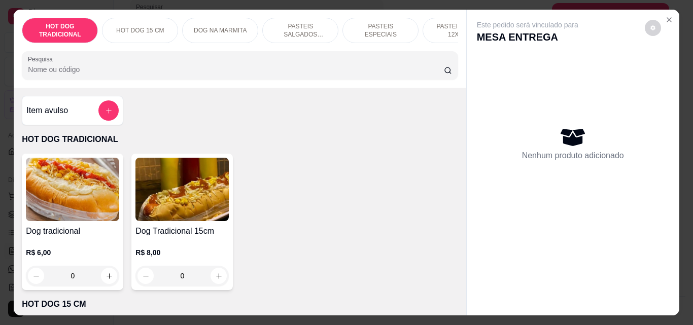
click at [287, 25] on p "PASTEIS SALGADOS 12X20cm" at bounding box center [300, 30] width 59 height 16
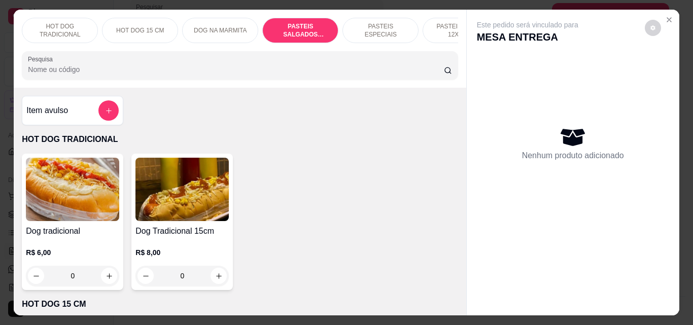
scroll to position [26, 0]
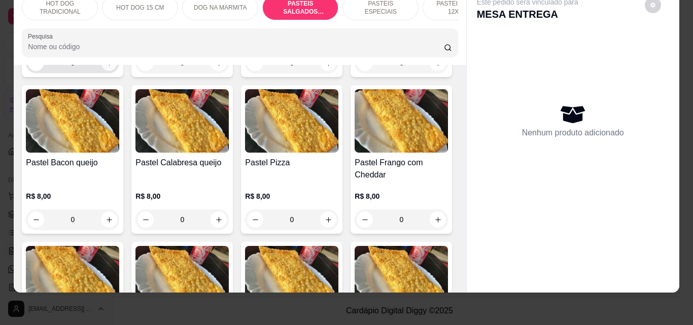
click at [106, 67] on icon "increase-product-quantity" at bounding box center [110, 63] width 8 height 8
type input "1"
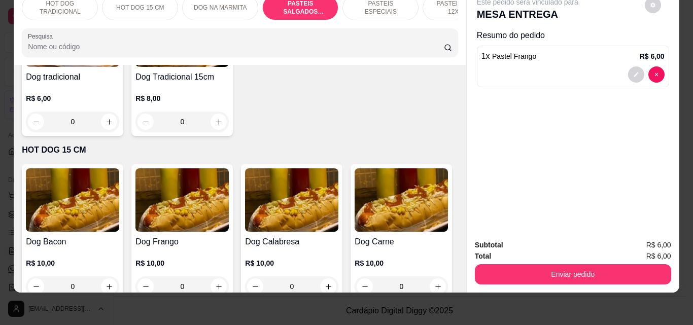
scroll to position [0, 0]
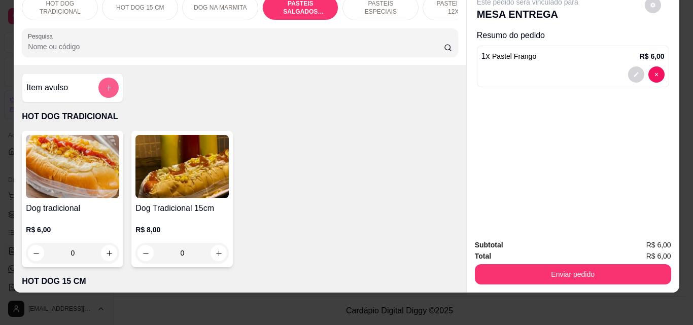
click at [105, 84] on icon "add-separate-item" at bounding box center [109, 88] width 8 height 8
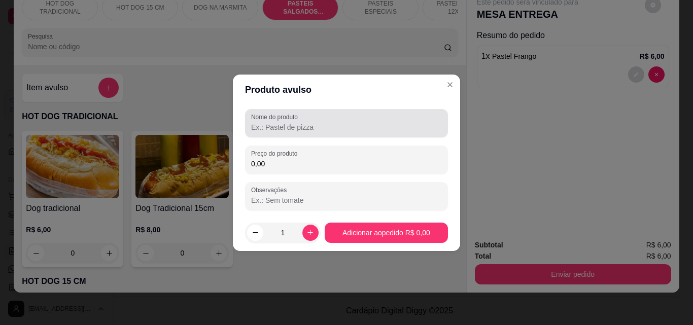
click at [269, 132] on div at bounding box center [346, 123] width 191 height 20
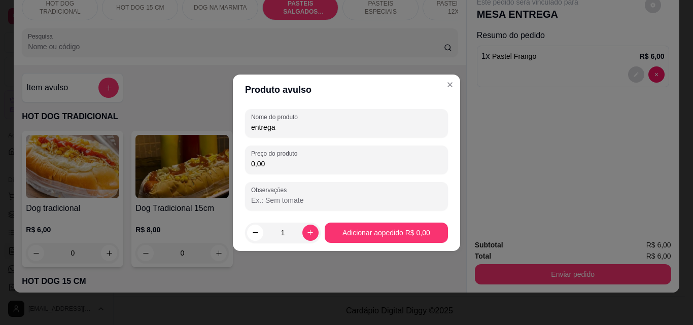
type input "entrega"
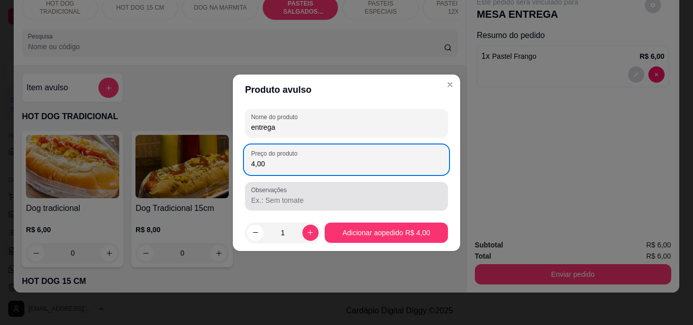
type input "4,00"
click at [281, 199] on input "Observações" at bounding box center [346, 200] width 191 height 10
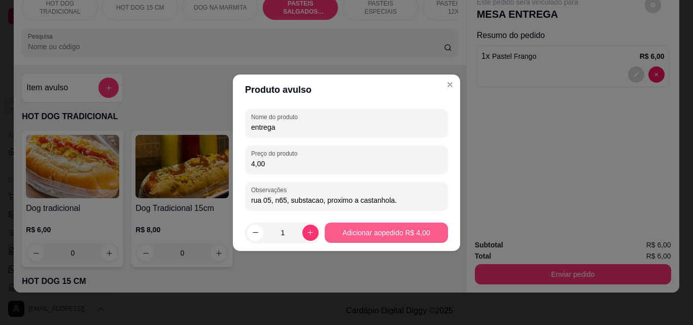
type input "rua 05, n65, substacao, proximo a castanhola."
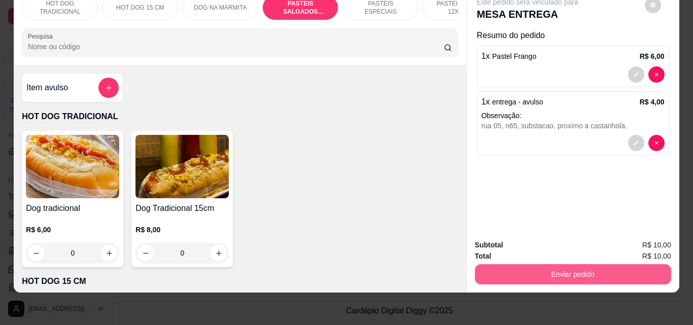
click at [606, 266] on button "Enviar pedido" at bounding box center [573, 274] width 196 height 20
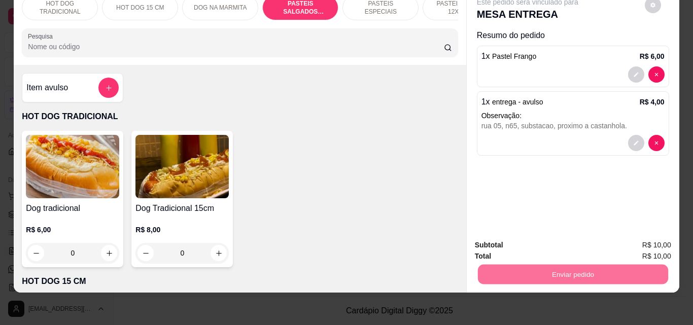
click at [582, 239] on button "Não registrar e enviar pedido" at bounding box center [540, 241] width 106 height 19
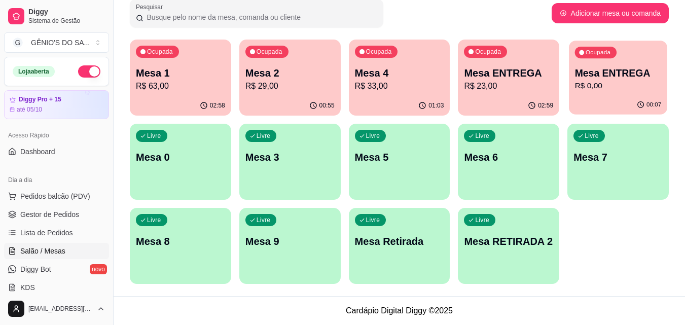
click at [595, 64] on div "Ocupada Mesa ENTREGA R$ 0,00" at bounding box center [618, 68] width 98 height 55
click at [608, 75] on p "Mesa ENTREGA" at bounding box center [618, 73] width 87 height 14
click at [631, 92] on p "R$ 0,00" at bounding box center [618, 86] width 89 height 12
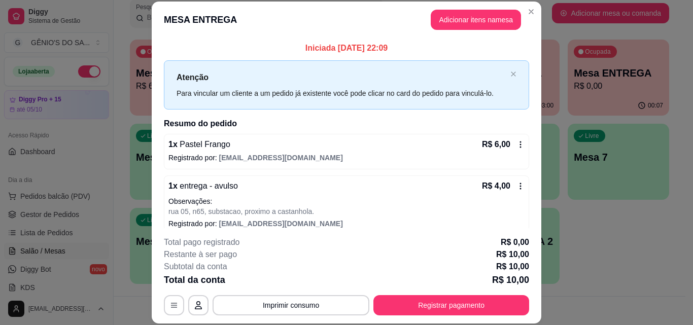
scroll to position [11, 0]
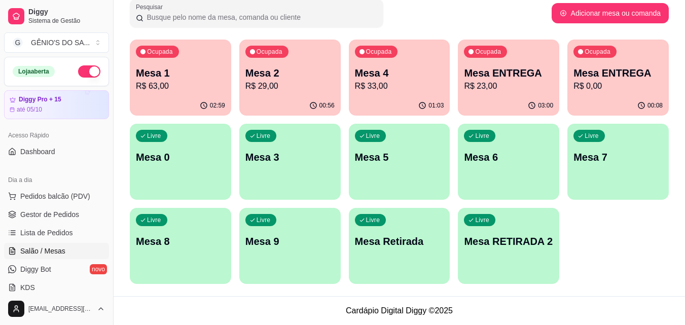
click at [502, 74] on p "Mesa ENTREGA" at bounding box center [508, 73] width 89 height 14
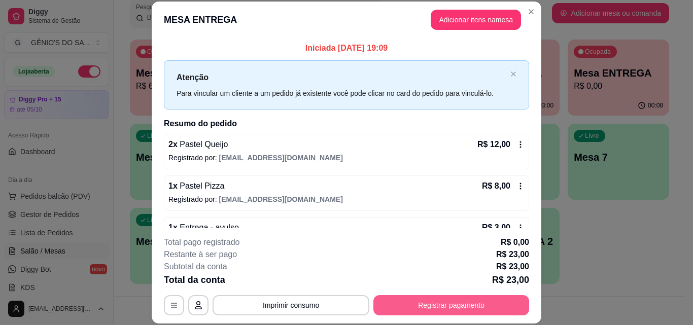
click at [406, 308] on button "Registrar pagamento" at bounding box center [451, 305] width 156 height 20
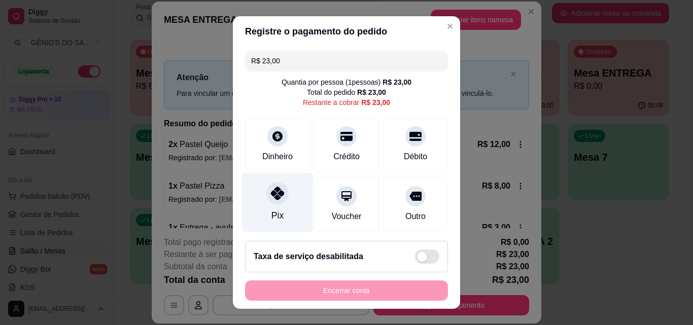
click at [295, 212] on div "Pix" at bounding box center [278, 202] width 72 height 59
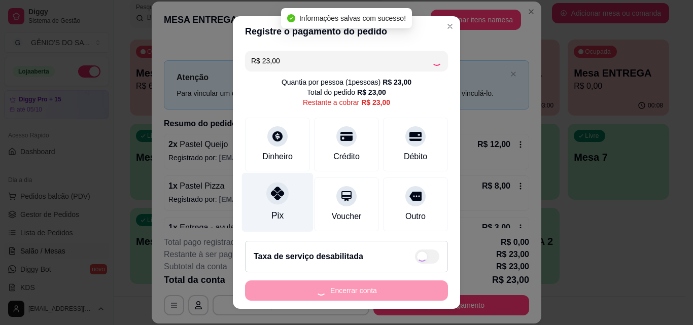
type input "R$ 0,00"
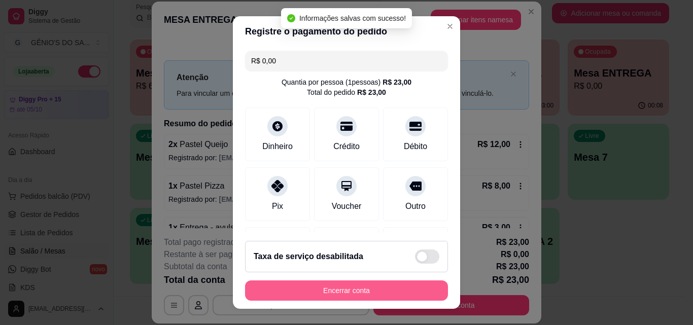
click at [300, 289] on button "Encerrar conta" at bounding box center [346, 291] width 203 height 20
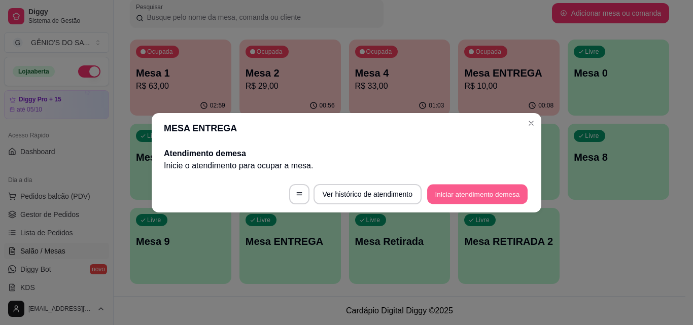
click at [445, 195] on button "Iniciar atendimento de mesa" at bounding box center [477, 194] width 100 height 20
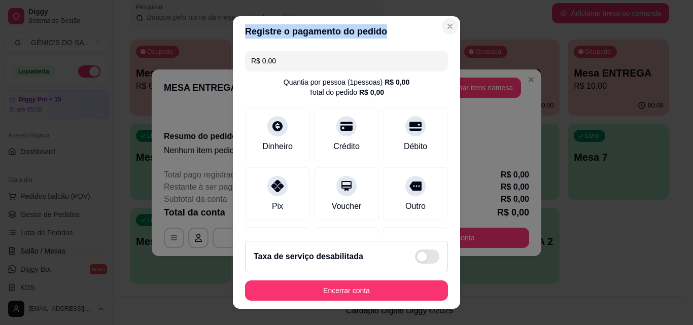
drag, startPoint x: 438, startPoint y: 34, endPoint x: 441, endPoint y: 23, distance: 11.6
click at [439, 32] on section "Registre o pagamento do pedido R$ 0,00 Quantia por pessoa ( 1 pessoas) R$ 0,00 …" at bounding box center [346, 162] width 227 height 293
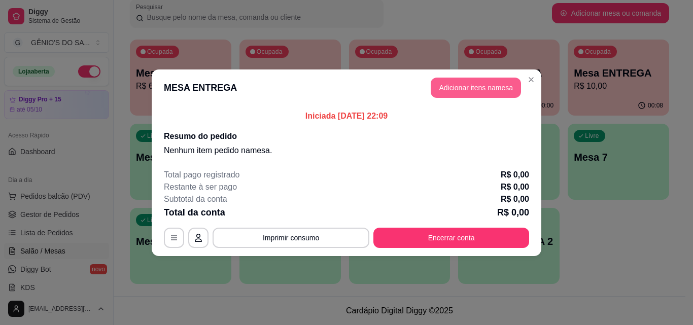
click at [459, 93] on button "Adicionar itens na mesa" at bounding box center [476, 88] width 90 height 20
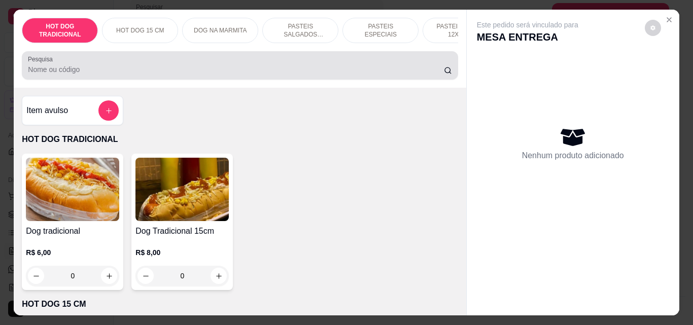
click at [280, 65] on div at bounding box center [240, 65] width 424 height 20
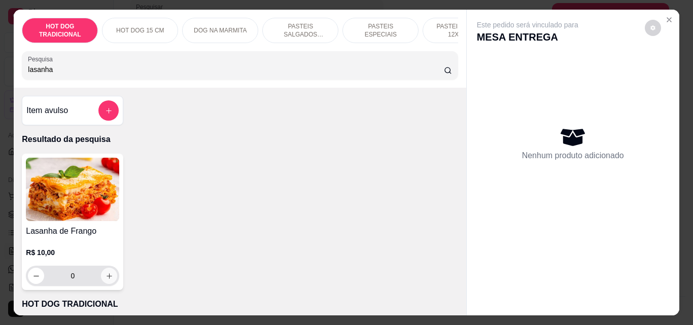
type input "lasanha"
click at [106, 280] on icon "increase-product-quantity" at bounding box center [110, 276] width 8 height 8
type input "1"
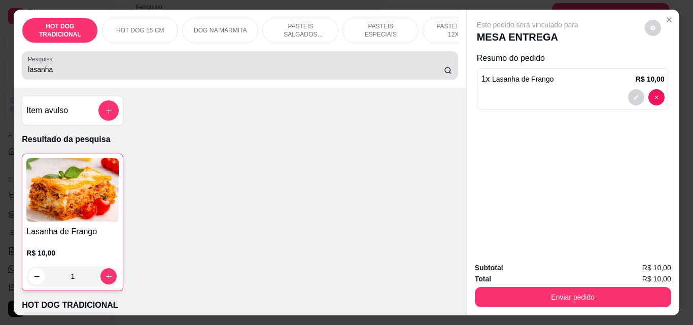
click at [110, 65] on div "lasanha" at bounding box center [240, 65] width 424 height 20
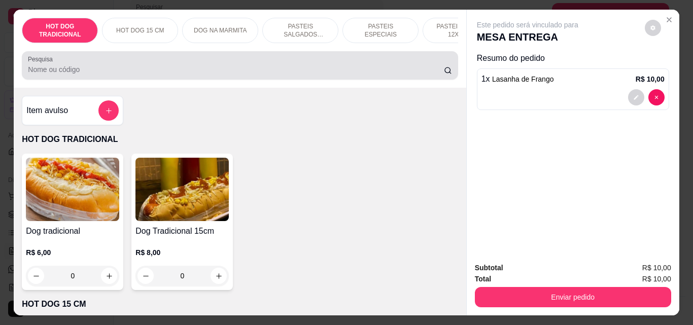
drag, startPoint x: 111, startPoint y: 65, endPoint x: 117, endPoint y: 70, distance: 8.3
click at [117, 70] on div at bounding box center [240, 65] width 424 height 20
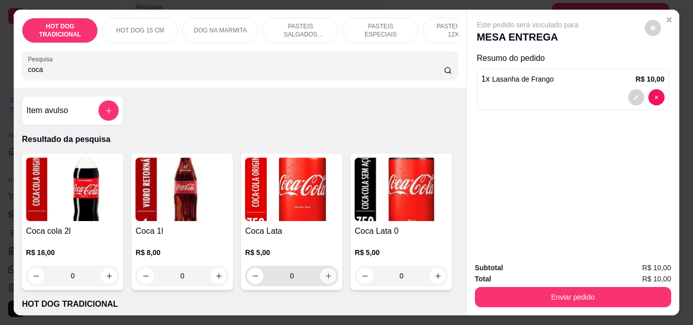
type input "coca"
click at [325, 280] on icon "increase-product-quantity" at bounding box center [329, 276] width 8 height 8
type input "1"
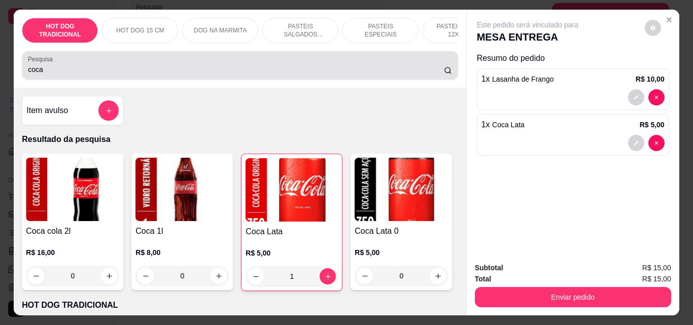
click at [84, 75] on input "coca" at bounding box center [236, 69] width 416 height 10
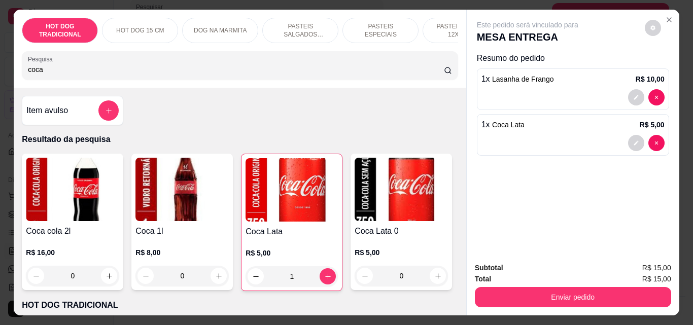
click at [84, 75] on input "coca" at bounding box center [236, 69] width 416 height 10
click at [84, 74] on input "coca" at bounding box center [236, 69] width 416 height 10
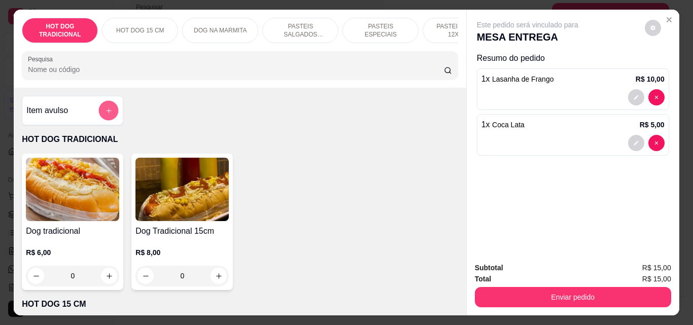
click at [99, 110] on button "add-separate-item" at bounding box center [109, 111] width 20 height 20
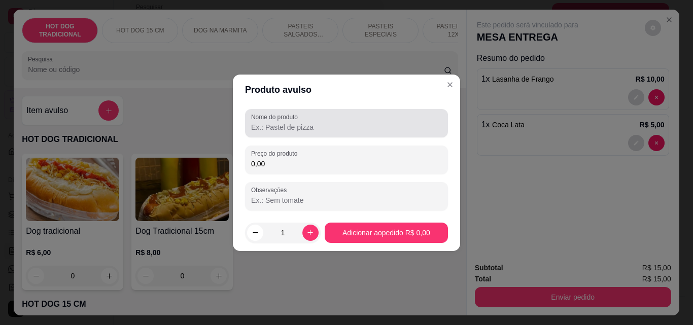
click at [273, 127] on input "Nome do produto" at bounding box center [346, 127] width 191 height 10
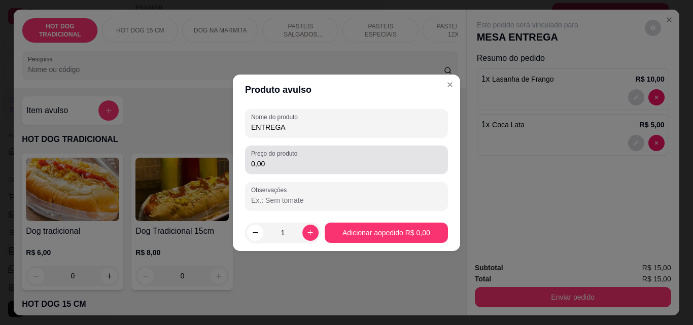
type input "ENTREGA"
click at [285, 168] on input "0,00" at bounding box center [346, 164] width 191 height 10
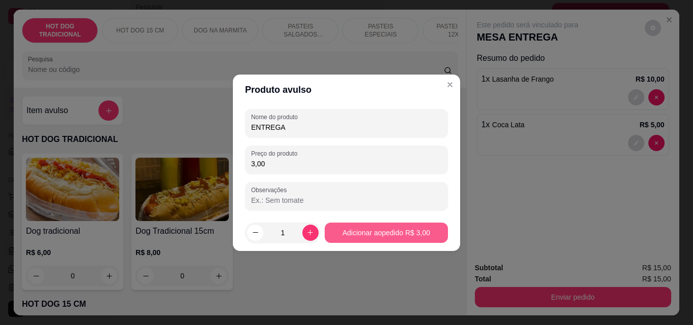
type input "3,00"
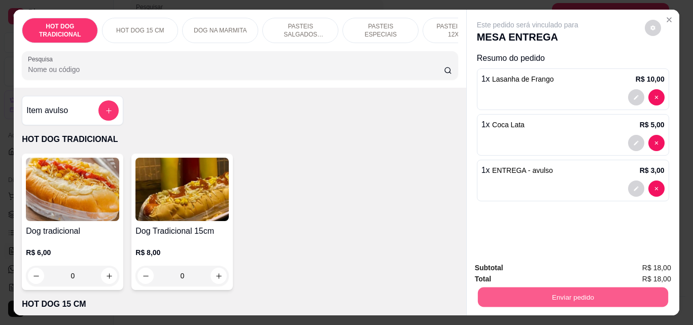
click at [566, 292] on button "Enviar pedido" at bounding box center [572, 297] width 190 height 20
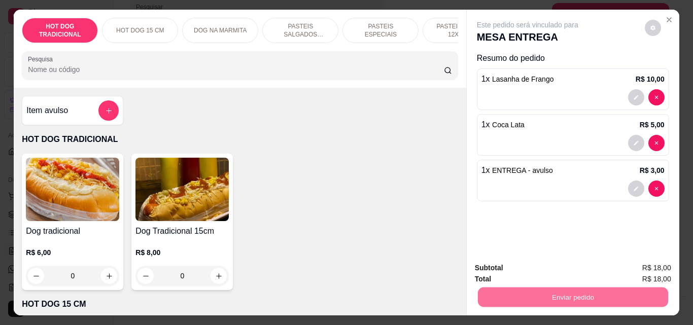
click at [575, 270] on button "Não registrar e enviar pedido" at bounding box center [540, 268] width 106 height 19
